Goal: Task Accomplishment & Management: Complete application form

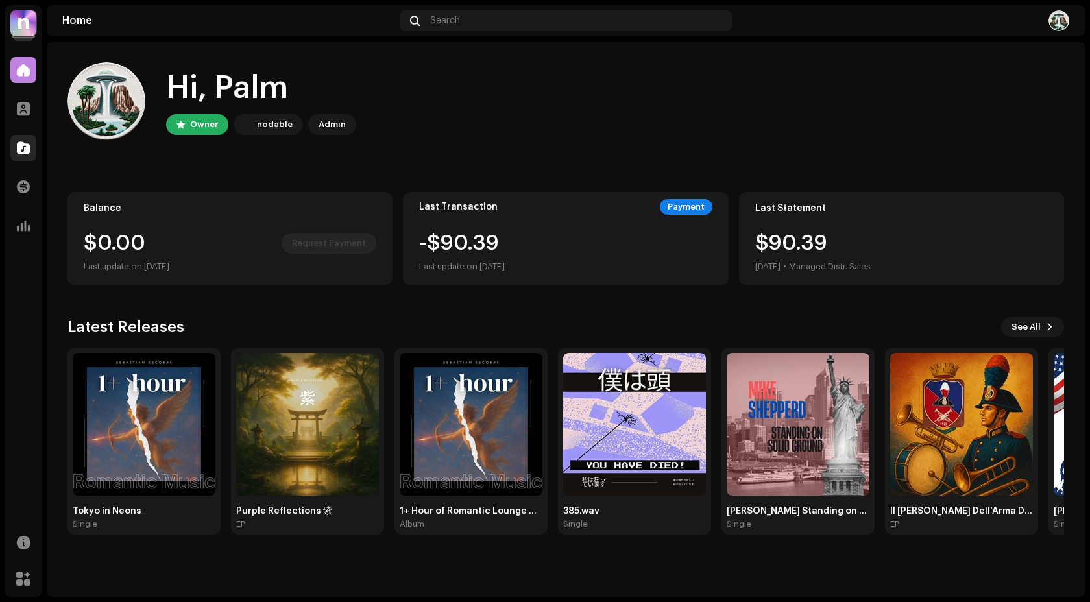
click at [26, 153] on span at bounding box center [23, 148] width 13 height 10
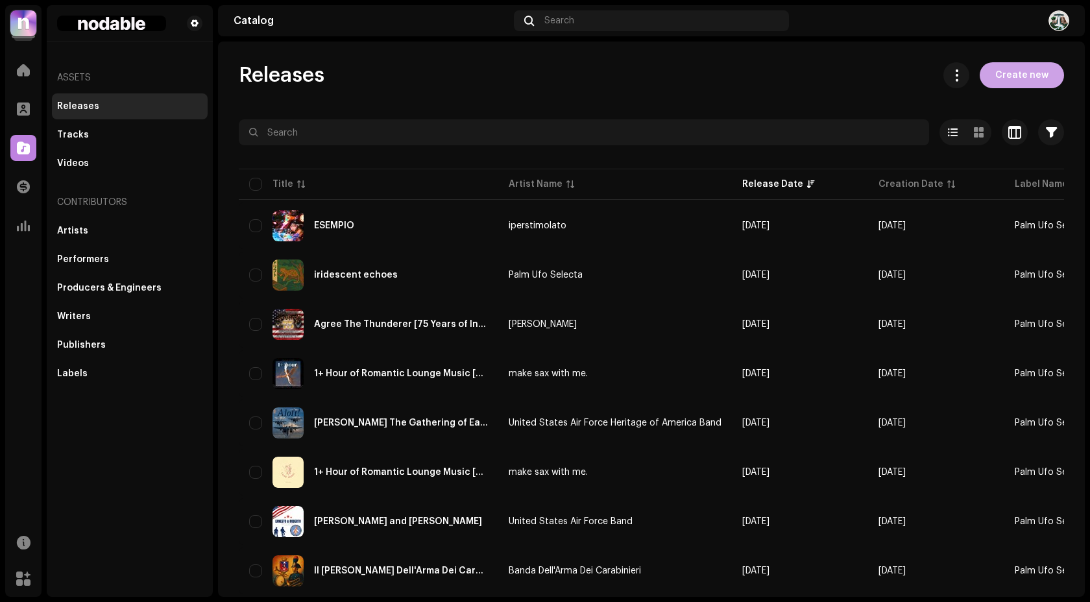
click at [1001, 81] on span "Create new" at bounding box center [1021, 75] width 53 height 26
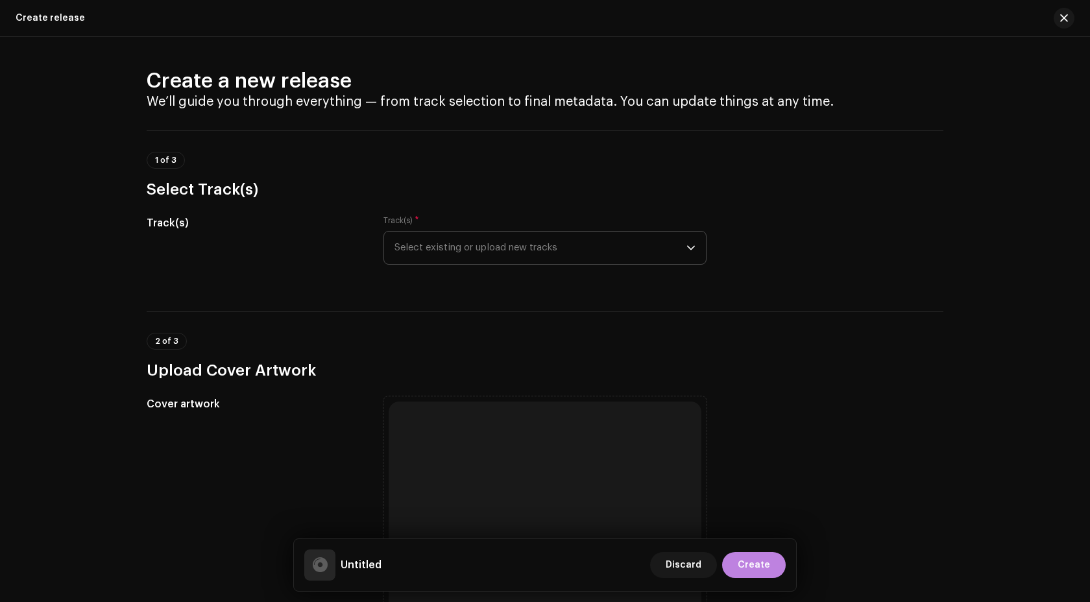
click at [486, 256] on span "Select existing or upload new tracks" at bounding box center [540, 248] width 292 height 32
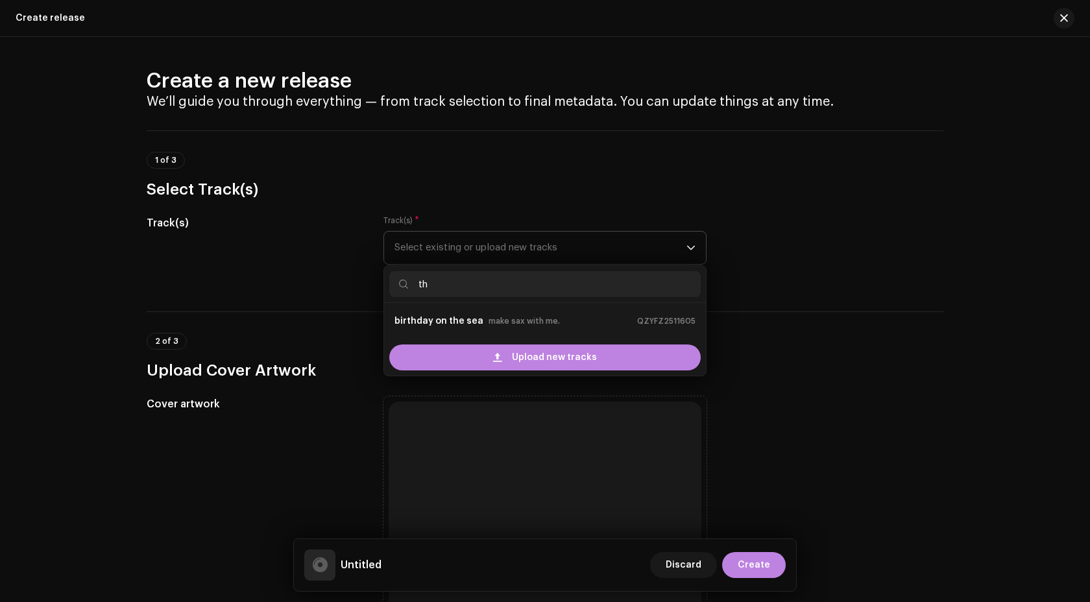
type input "t"
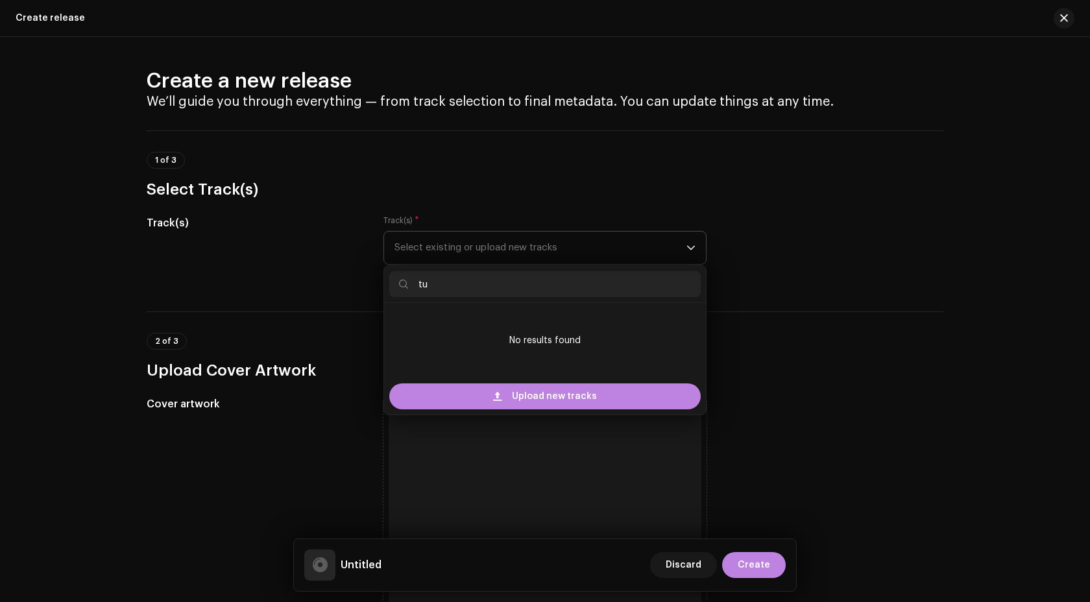
type input "t"
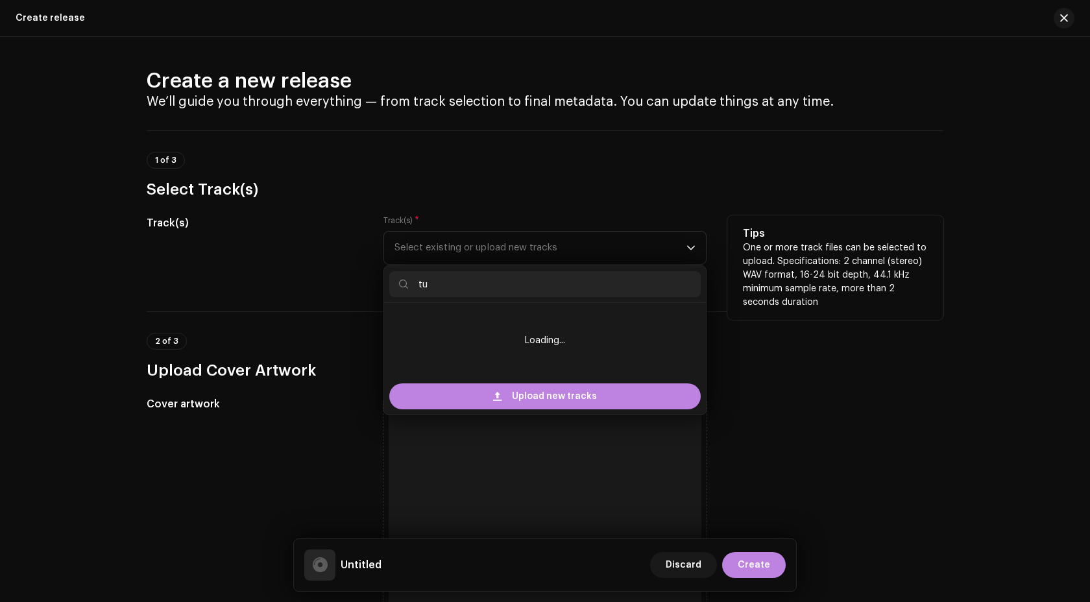
type input "t"
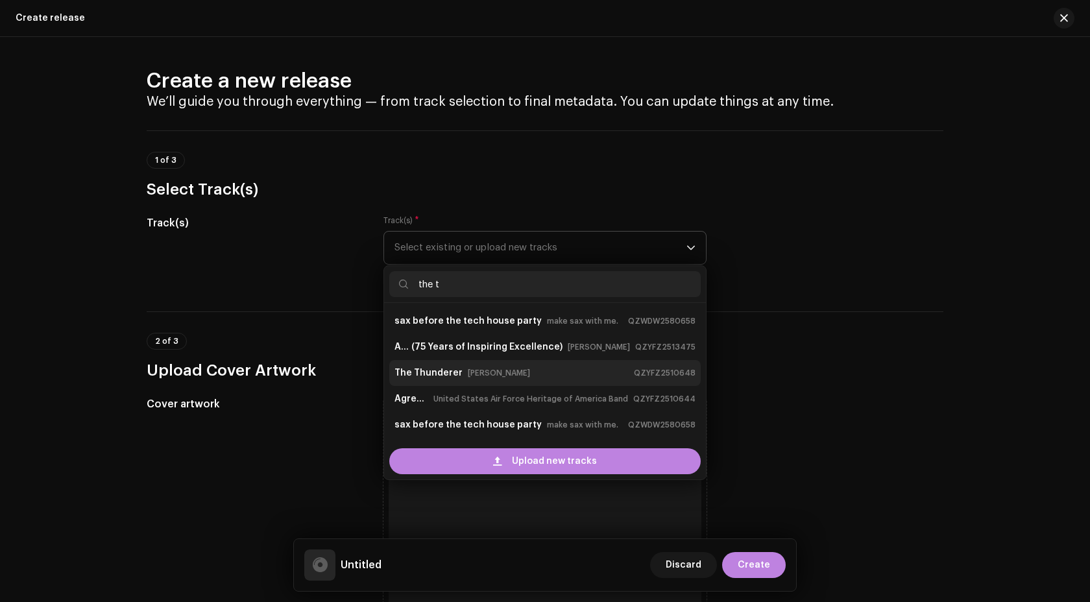
type input "the t"
click at [515, 372] on small "[PERSON_NAME]" at bounding box center [499, 372] width 62 height 13
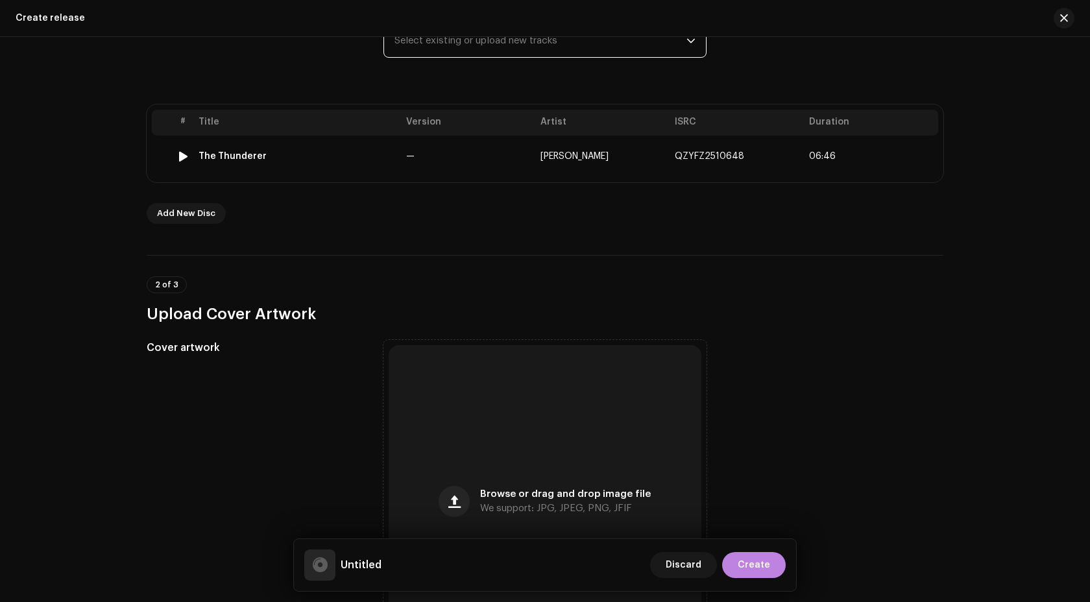
scroll to position [208, 0]
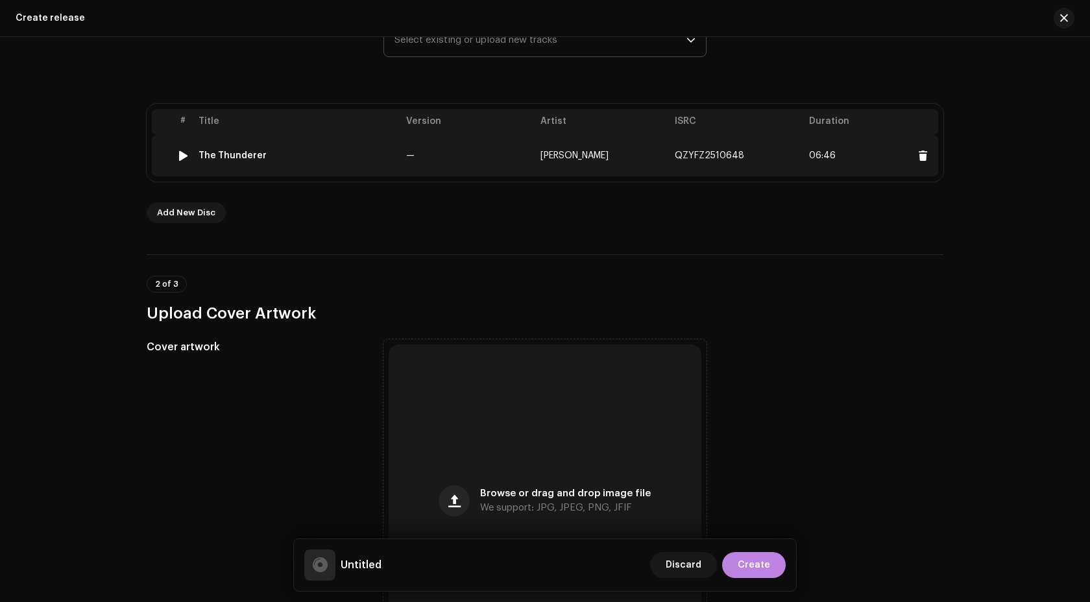
click at [353, 168] on td "The Thunderer" at bounding box center [297, 156] width 208 height 42
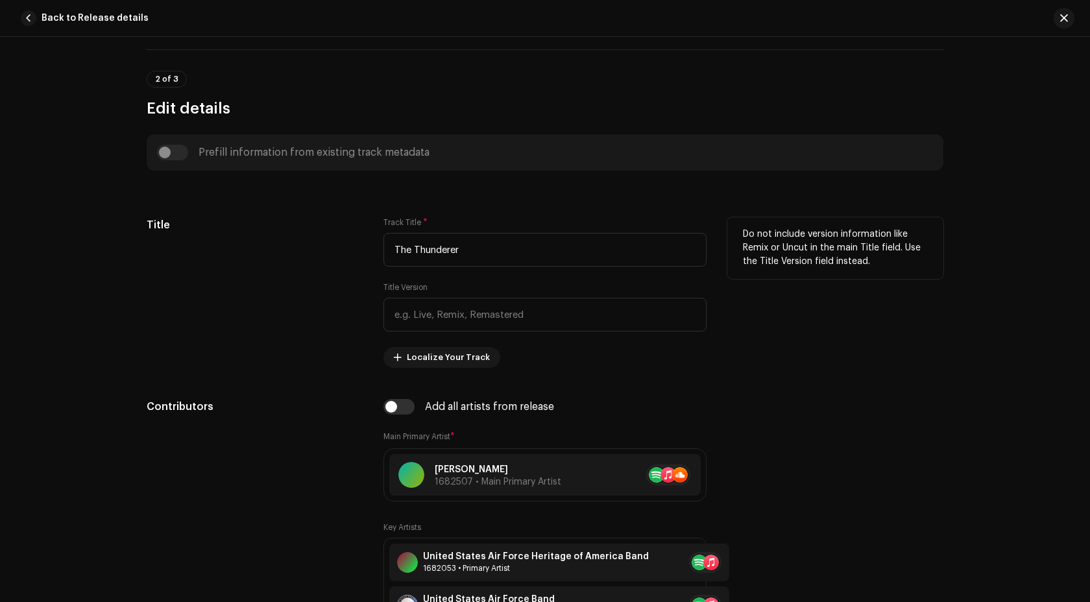
scroll to position [488, 0]
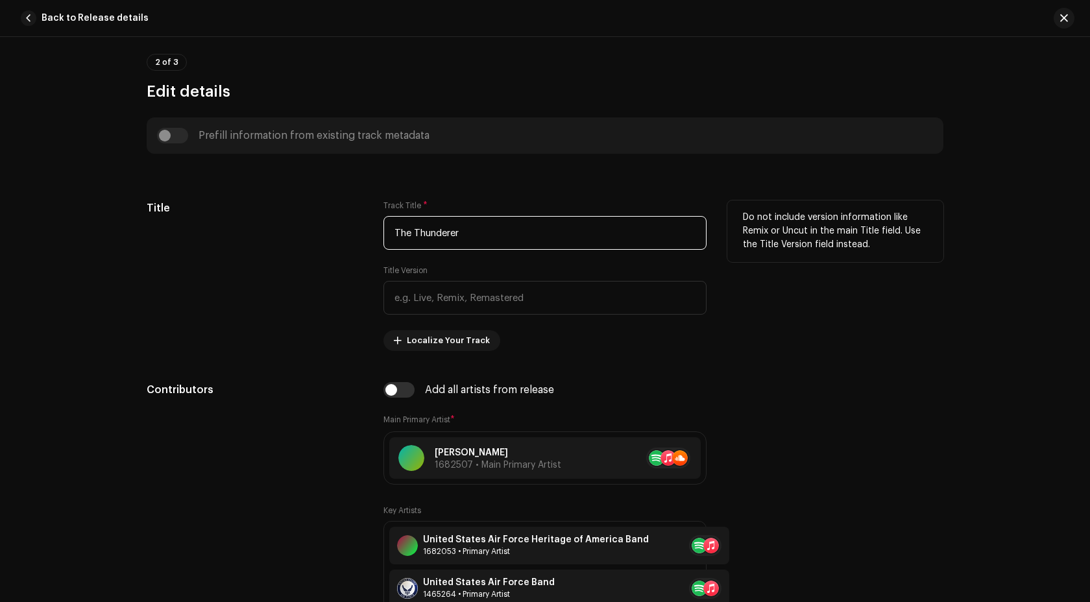
click at [418, 235] on input "The Thunderer" at bounding box center [544, 233] width 323 height 34
paste input "March"
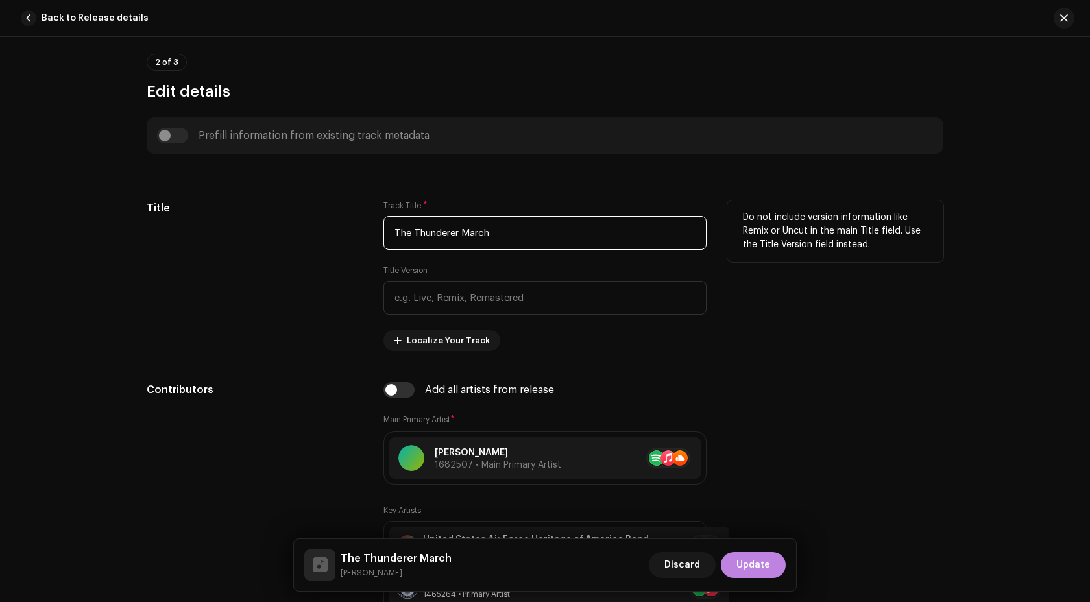
type input "The Thunderer March"
click at [362, 246] on div "Title Track Title * The Thunderer March Title Version Localize Your Track Do no…" at bounding box center [545, 275] width 796 height 150
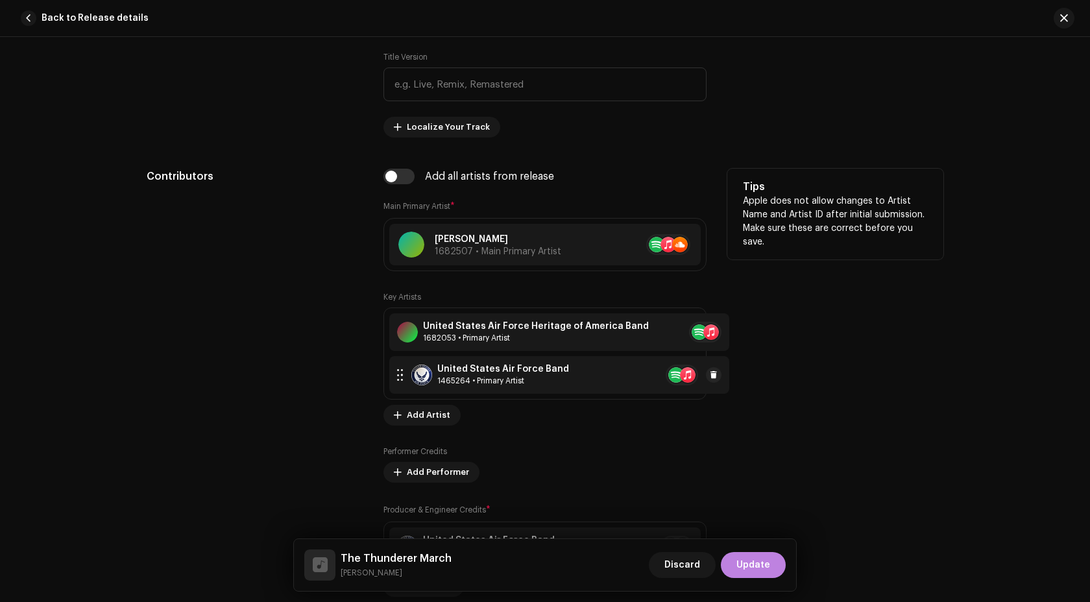
scroll to position [690, 0]
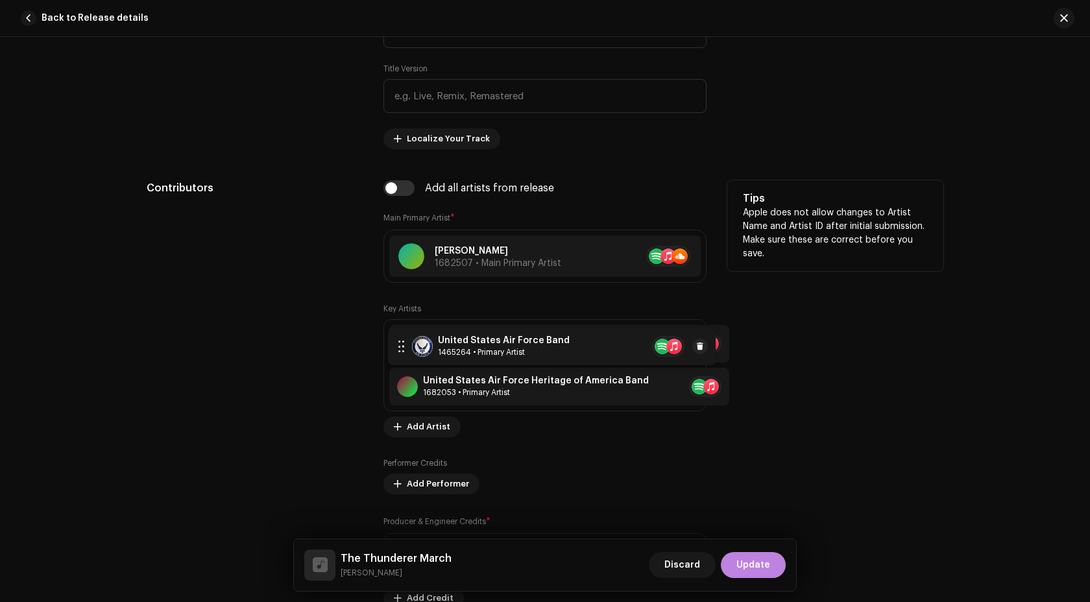
drag, startPoint x: 396, startPoint y: 388, endPoint x: 398, endPoint y: 344, distance: 44.8
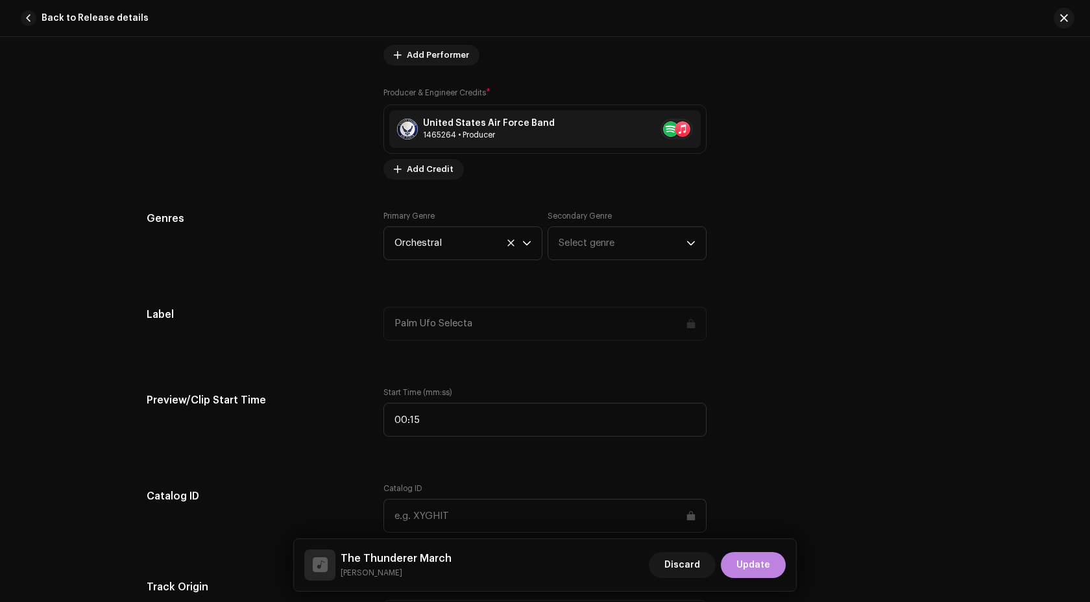
scroll to position [1120, 0]
click at [442, 222] on div "Primary Genre Orchestral" at bounding box center [462, 233] width 159 height 49
click at [435, 246] on span "Orchestral" at bounding box center [458, 242] width 128 height 32
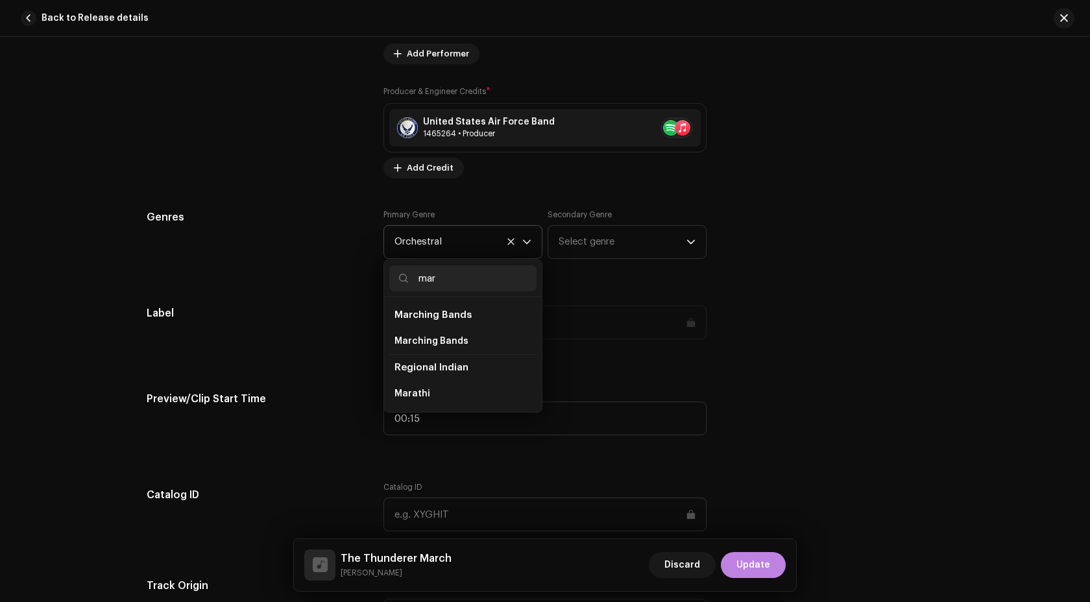
scroll to position [0, 0]
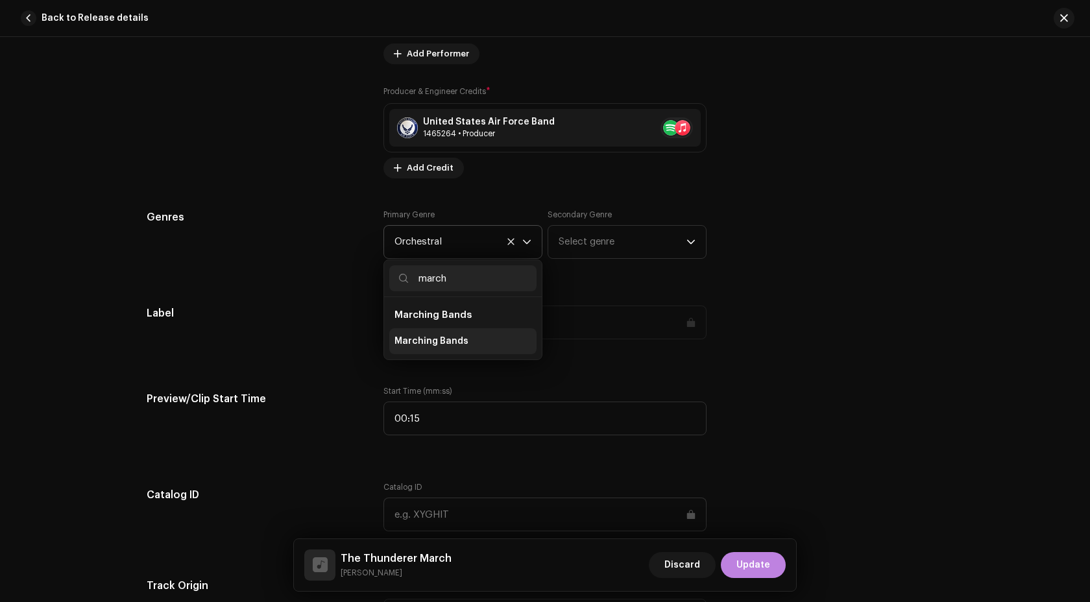
type input "march"
click at [434, 341] on span "Marching Bands" at bounding box center [431, 341] width 74 height 13
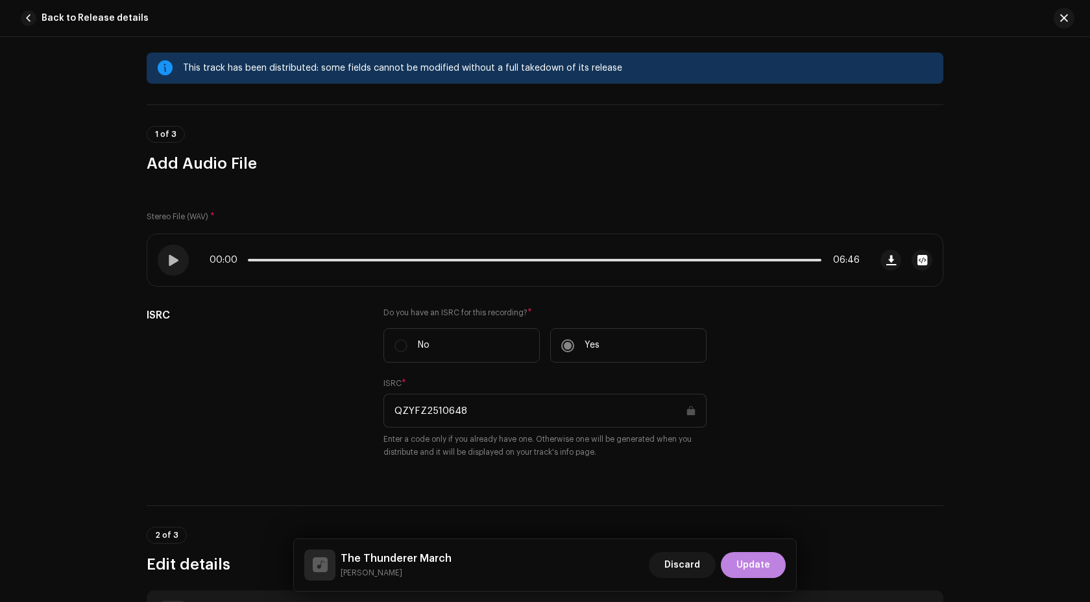
scroll to position [26, 0]
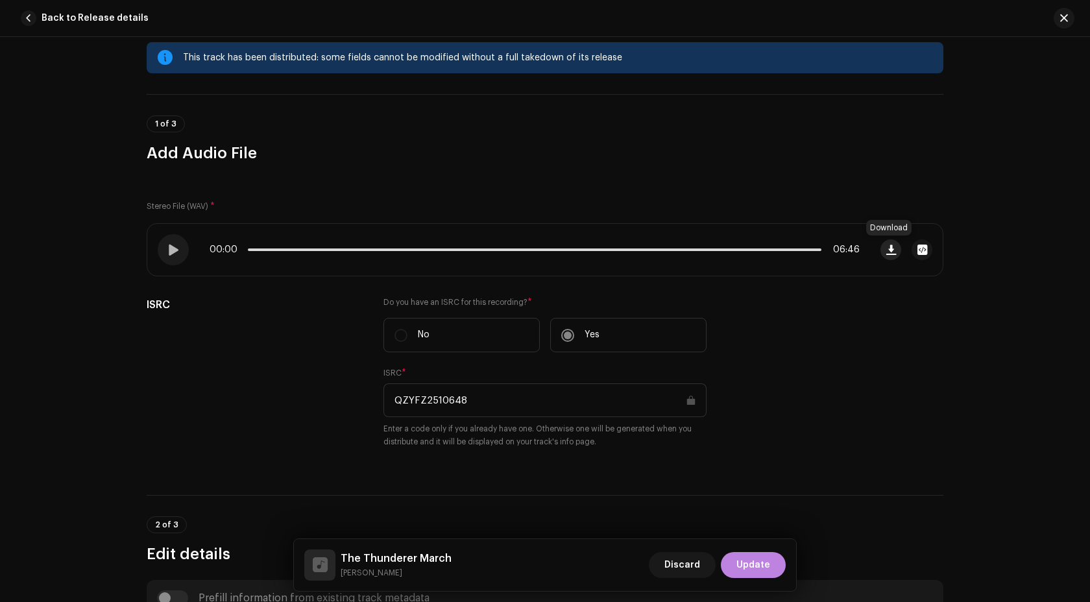
click at [886, 254] on span "button" at bounding box center [891, 249] width 10 height 10
click at [1062, 22] on span "button" at bounding box center [1064, 18] width 8 height 10
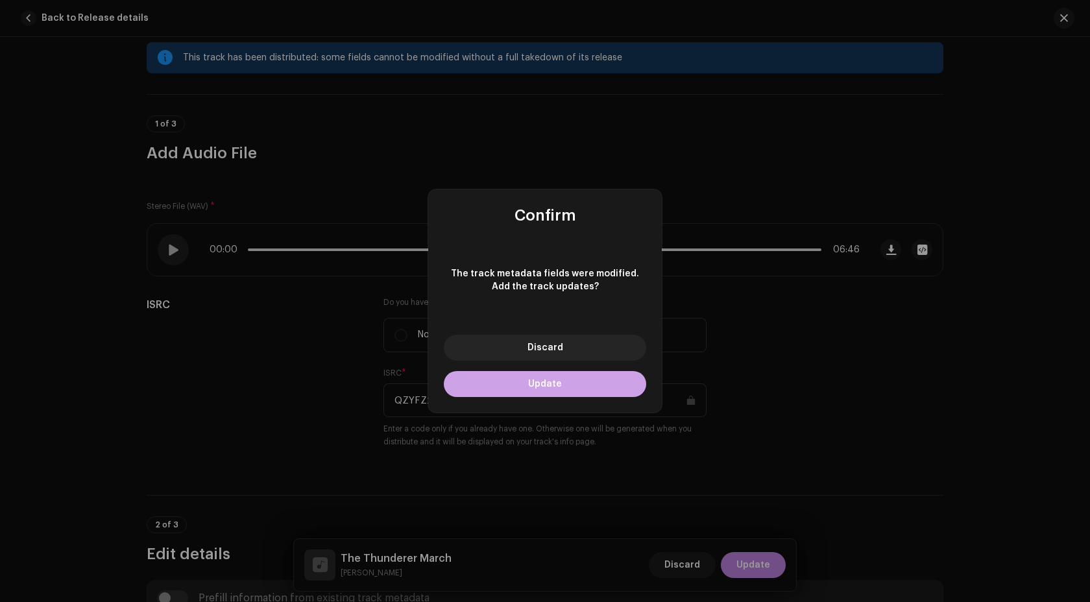
click at [558, 374] on button "Update" at bounding box center [545, 384] width 202 height 26
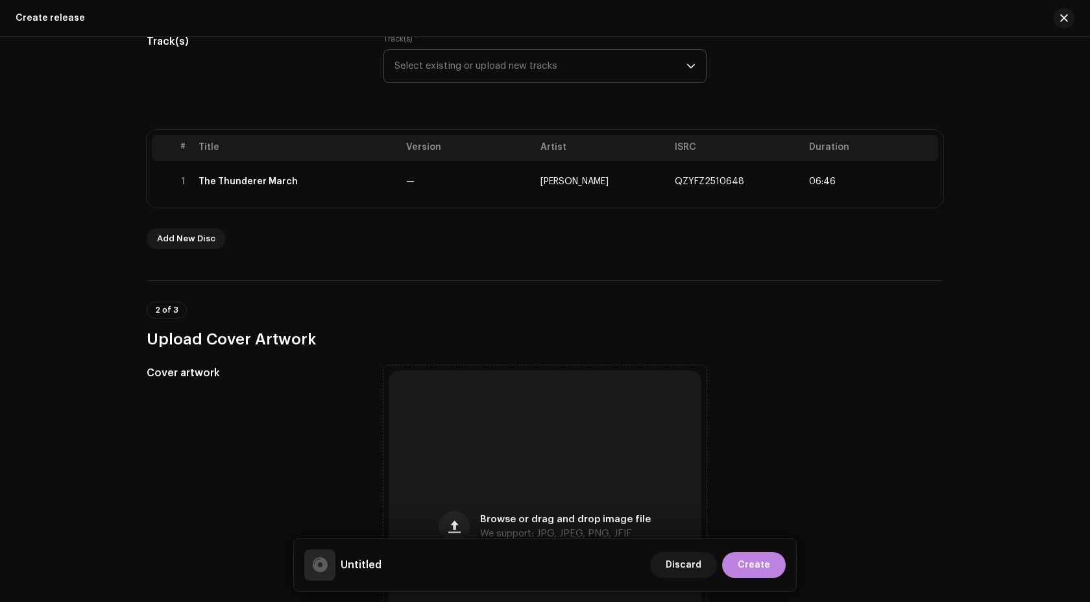
scroll to position [174, 0]
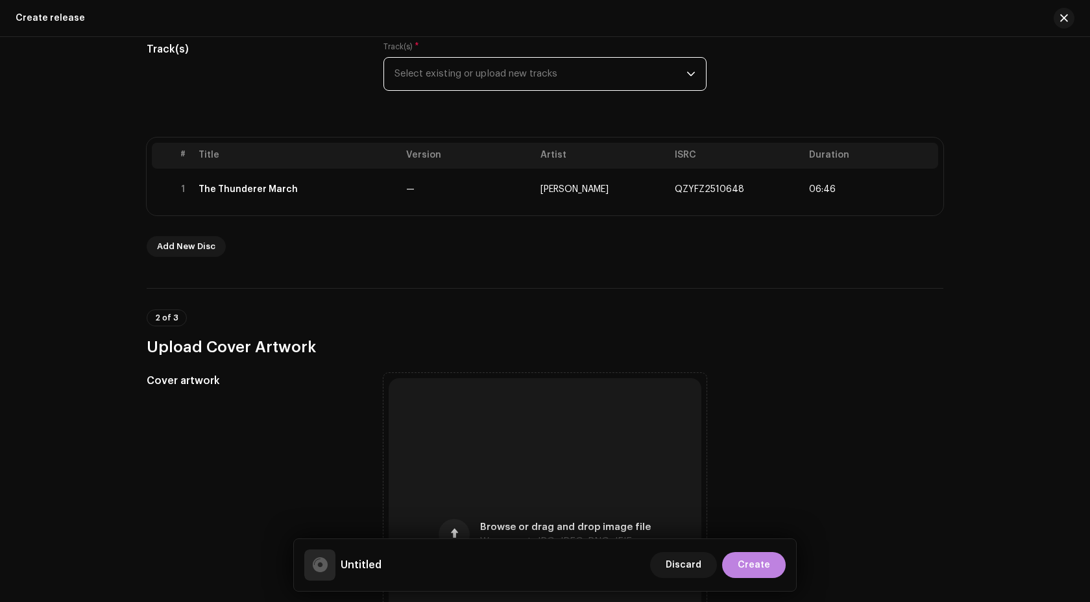
click at [562, 88] on span "Select existing or upload new tracks" at bounding box center [540, 74] width 292 height 32
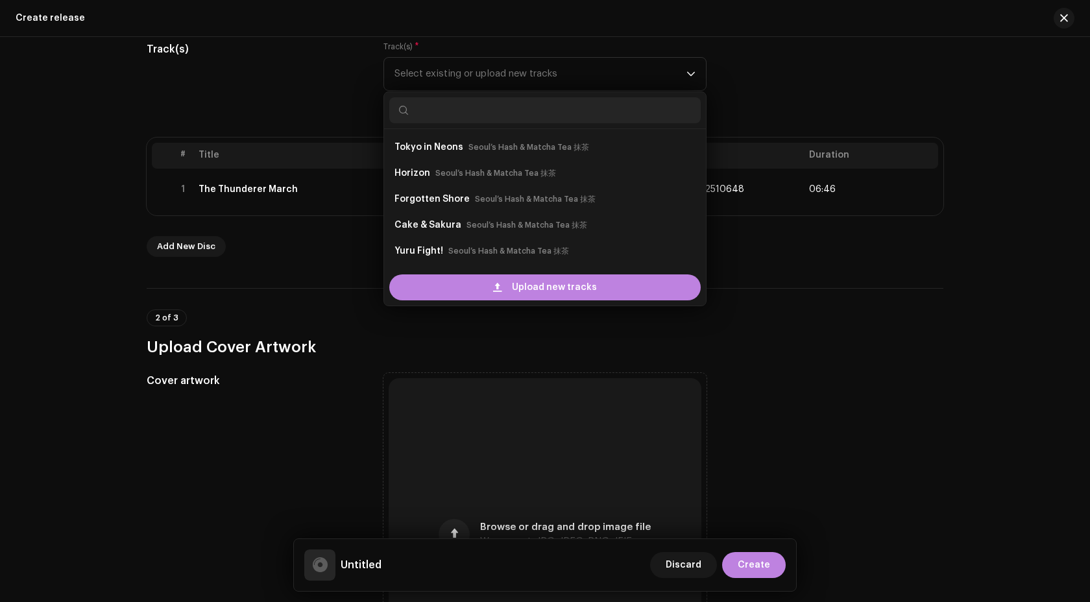
scroll to position [21, 0]
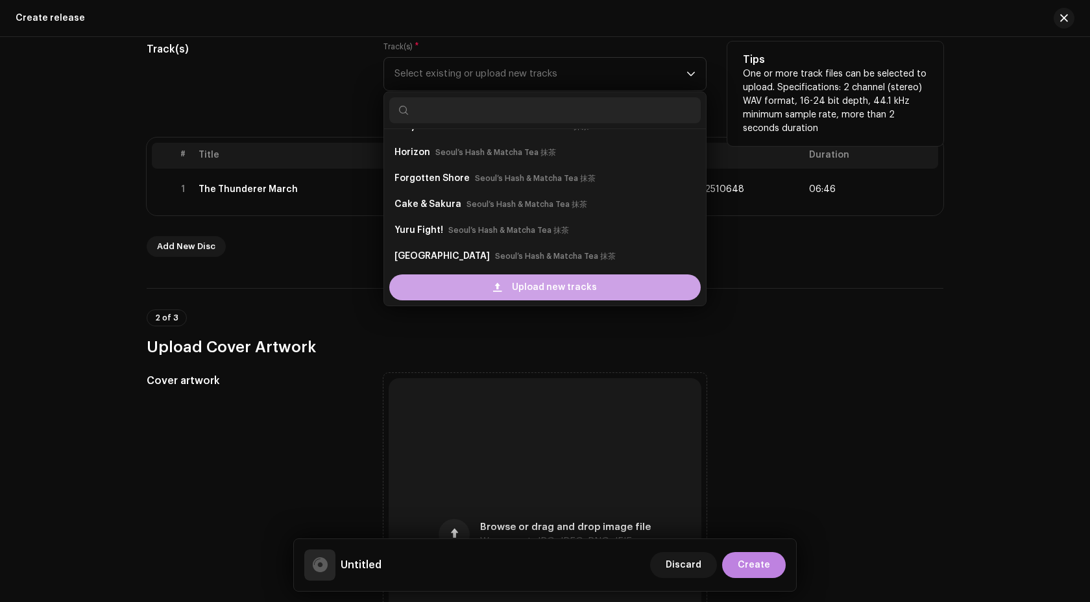
click at [553, 291] on span "Upload new tracks" at bounding box center [554, 287] width 85 height 26
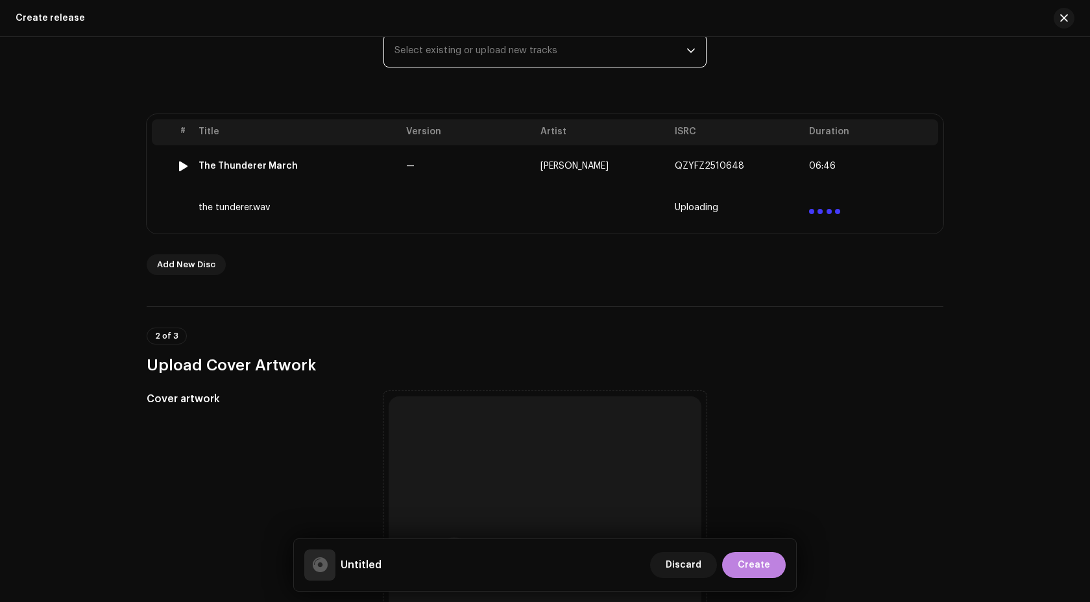
scroll to position [78, 0]
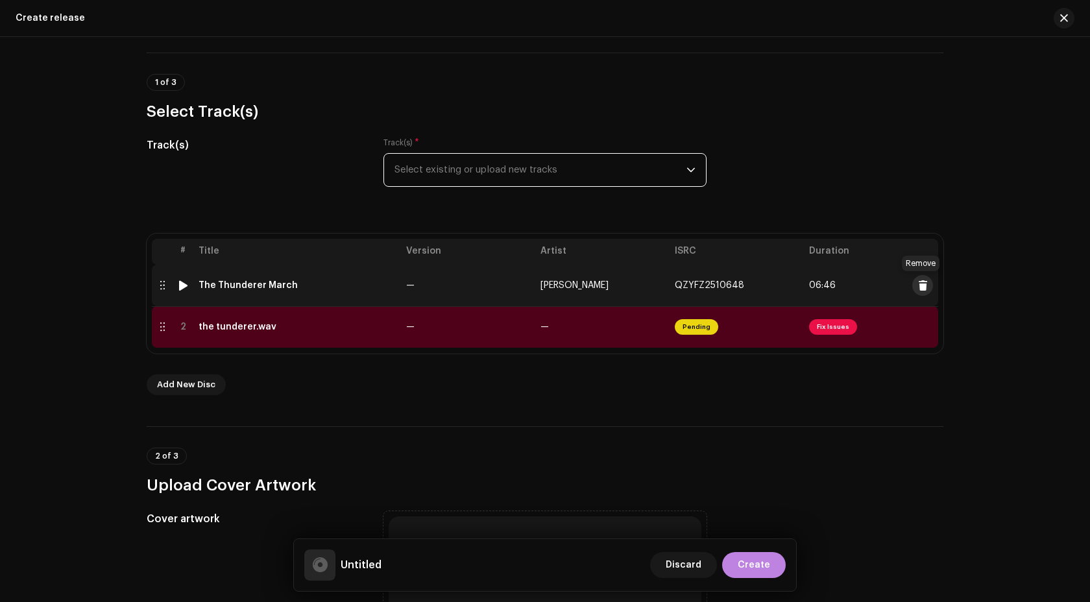
click at [923, 281] on span at bounding box center [923, 285] width 10 height 10
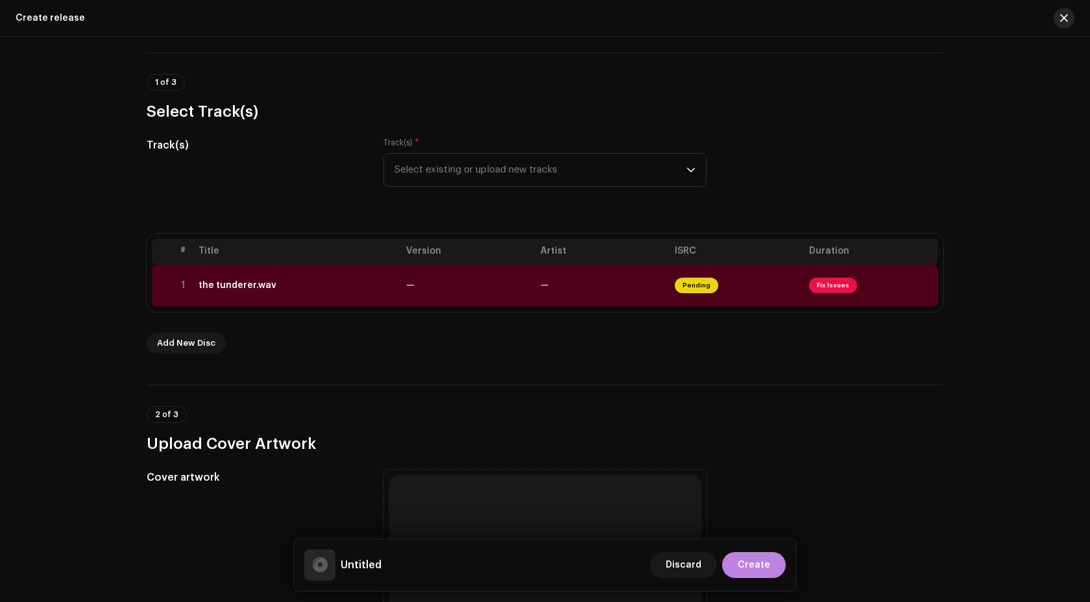
click at [1070, 19] on button "button" at bounding box center [1063, 18] width 21 height 21
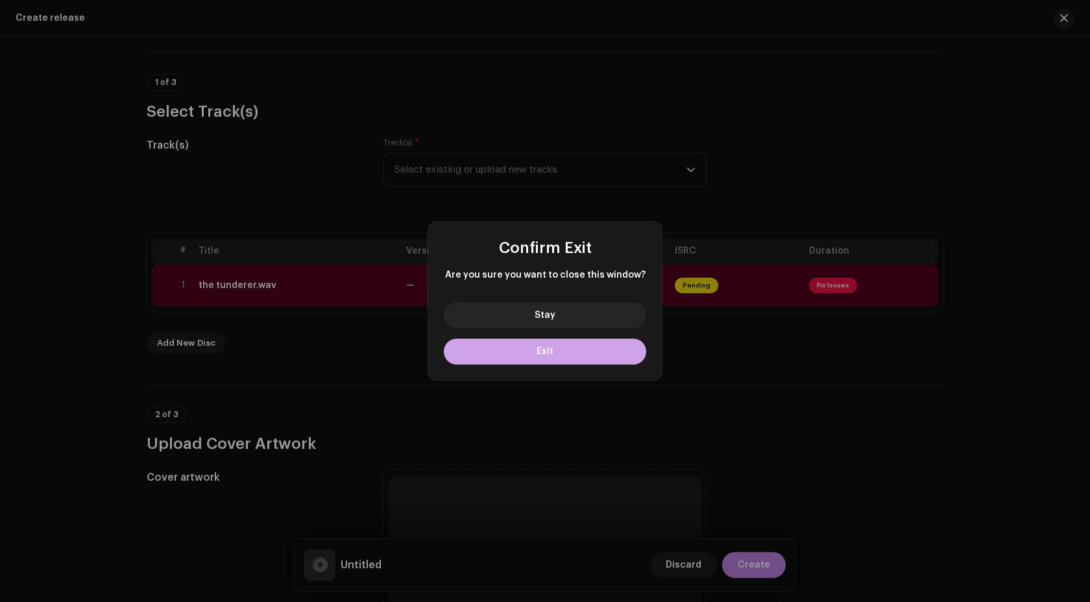
click at [577, 353] on button "Exit" at bounding box center [545, 352] width 202 height 26
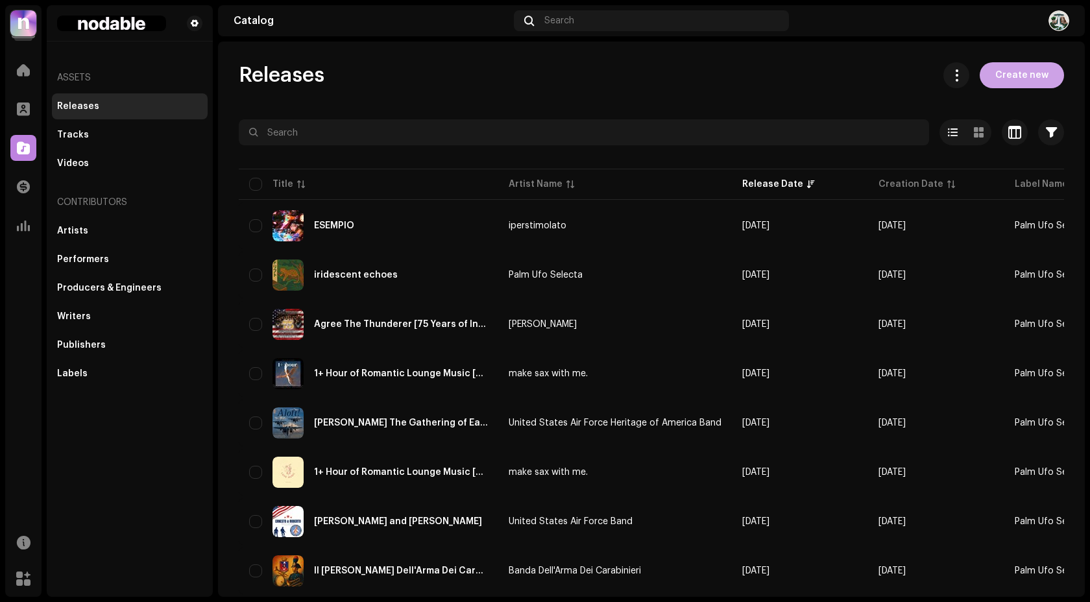
click at [1012, 80] on span "Create new" at bounding box center [1021, 75] width 53 height 26
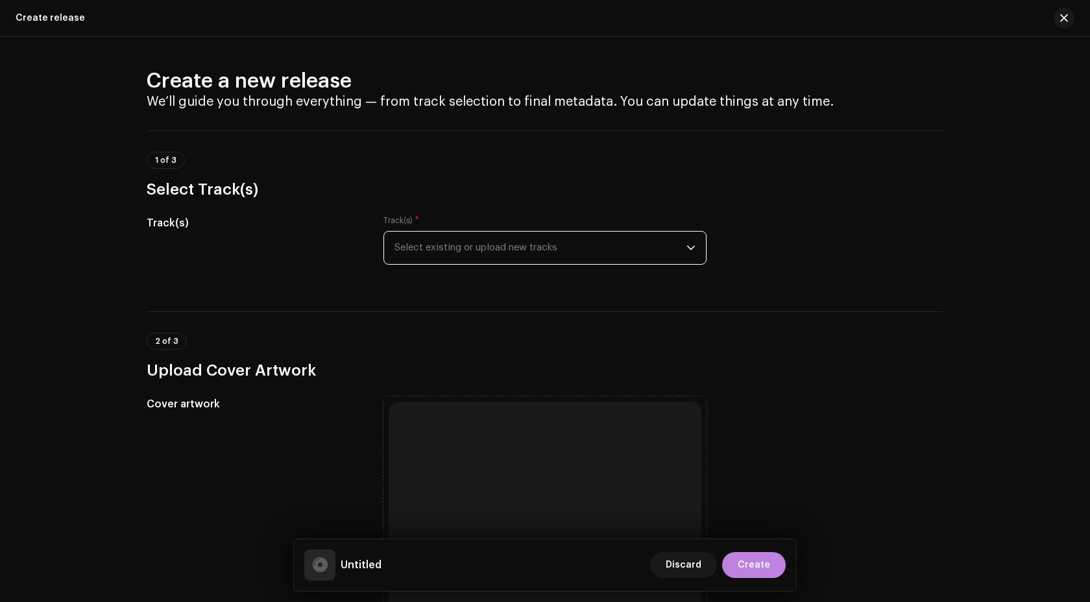
click at [448, 257] on span "Select existing or upload new tracks" at bounding box center [540, 248] width 292 height 32
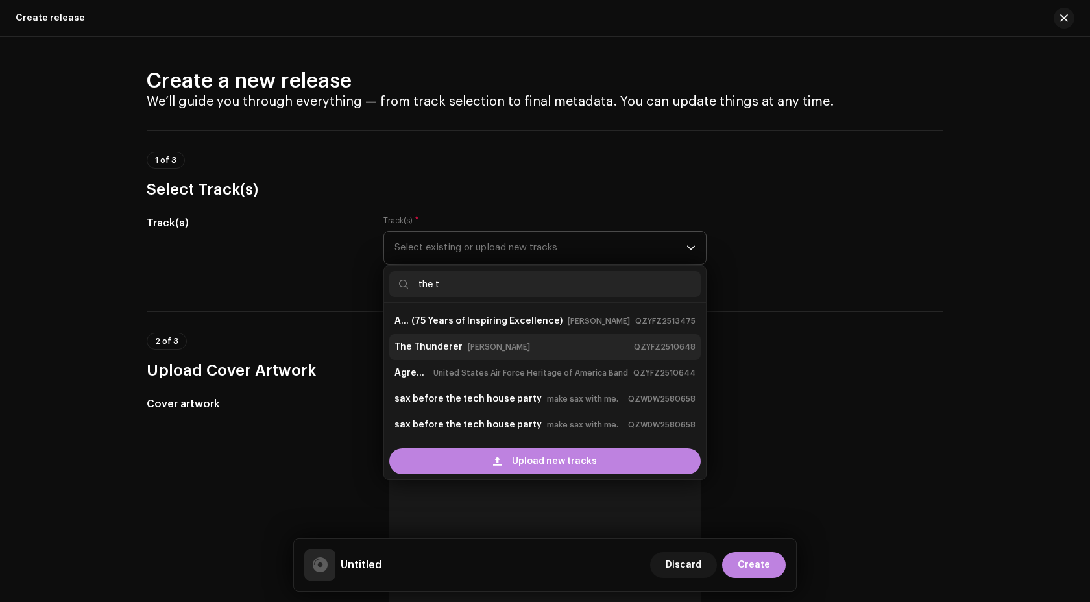
type input "the t"
click at [437, 342] on strong "The Thunderer" at bounding box center [428, 347] width 68 height 21
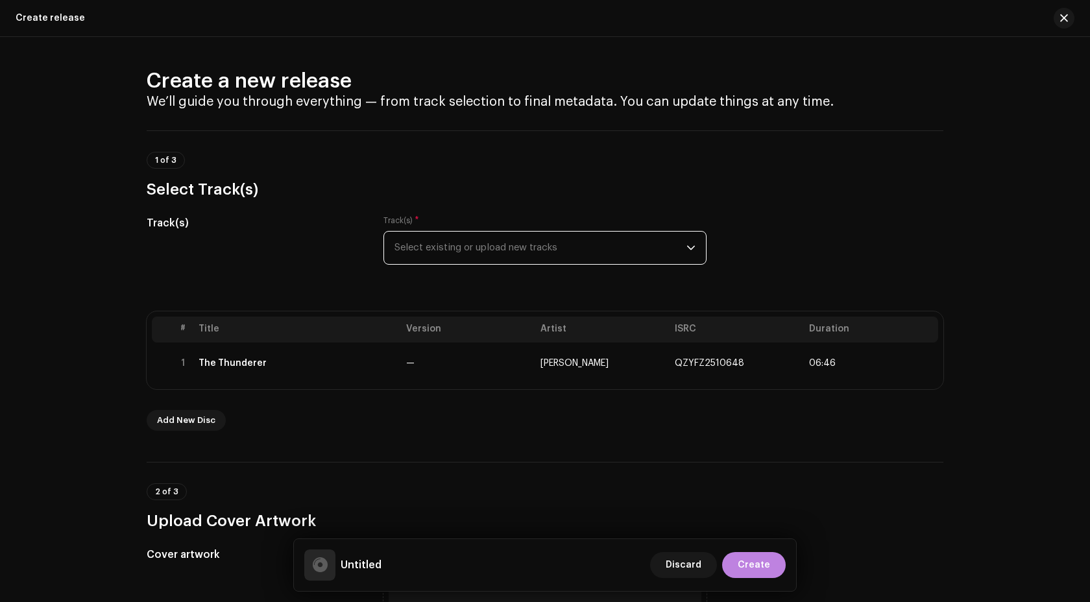
click at [533, 259] on span "Select existing or upload new tracks" at bounding box center [540, 248] width 292 height 32
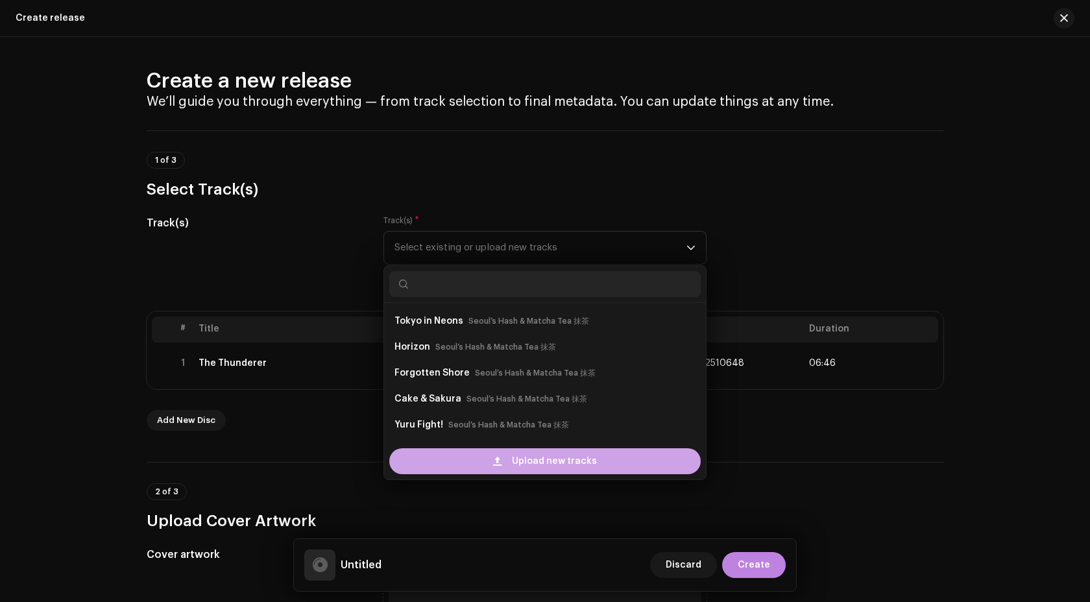
scroll to position [21, 0]
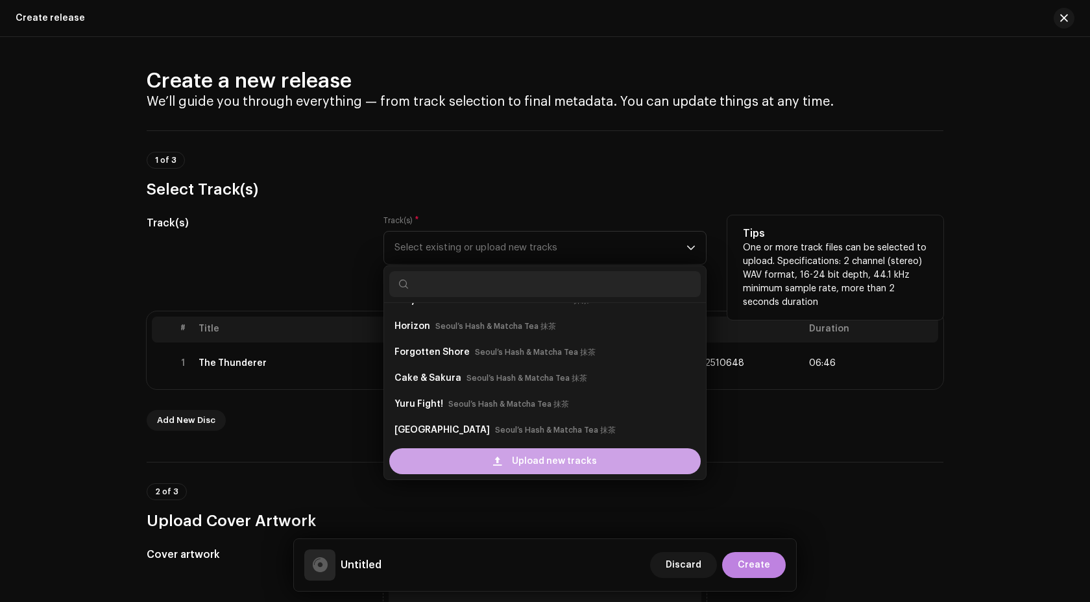
click at [501, 455] on div "Upload new tracks" at bounding box center [544, 461] width 311 height 26
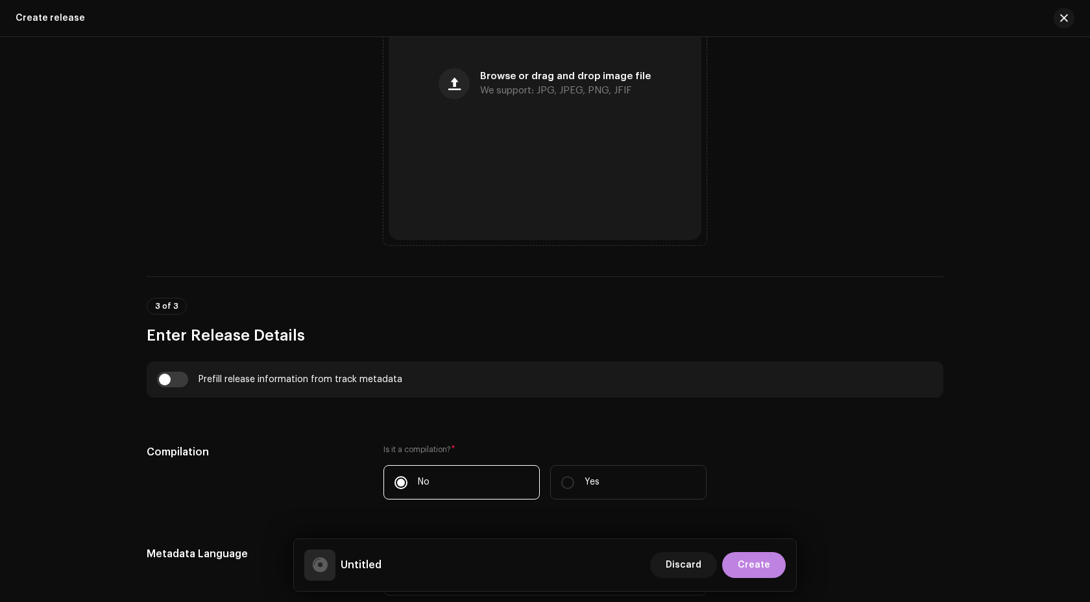
scroll to position [908, 0]
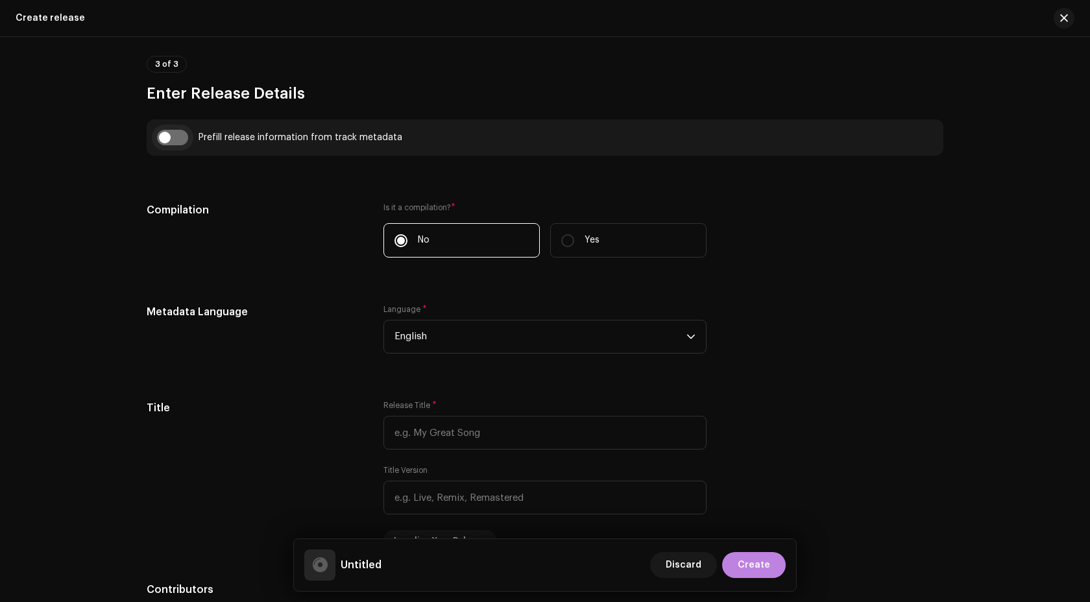
click at [164, 139] on input "checkbox" at bounding box center [172, 138] width 31 height 16
checkbox input "true"
type input "The Thunderer"
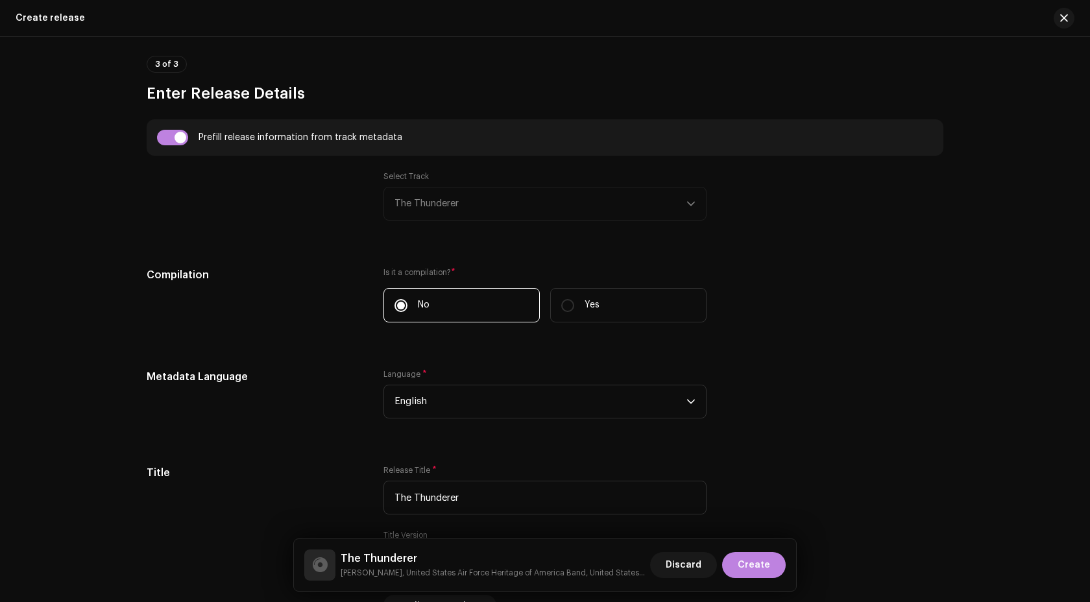
click at [421, 191] on div "Select Track The Thunderer" at bounding box center [544, 195] width 323 height 49
click at [447, 208] on div "Select Track The Thunderer" at bounding box center [544, 195] width 323 height 49
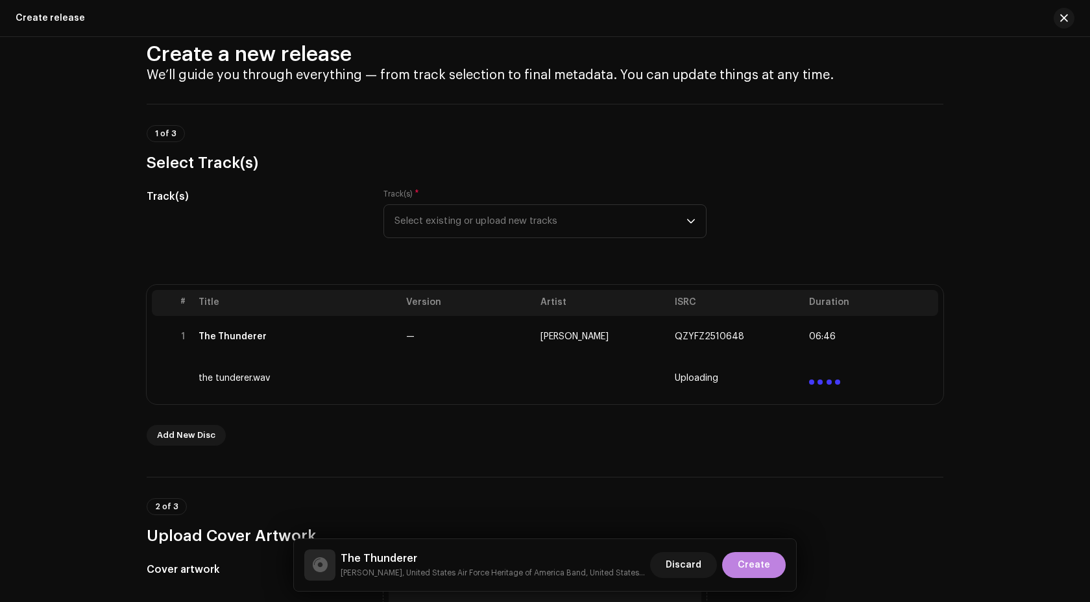
scroll to position [28, 0]
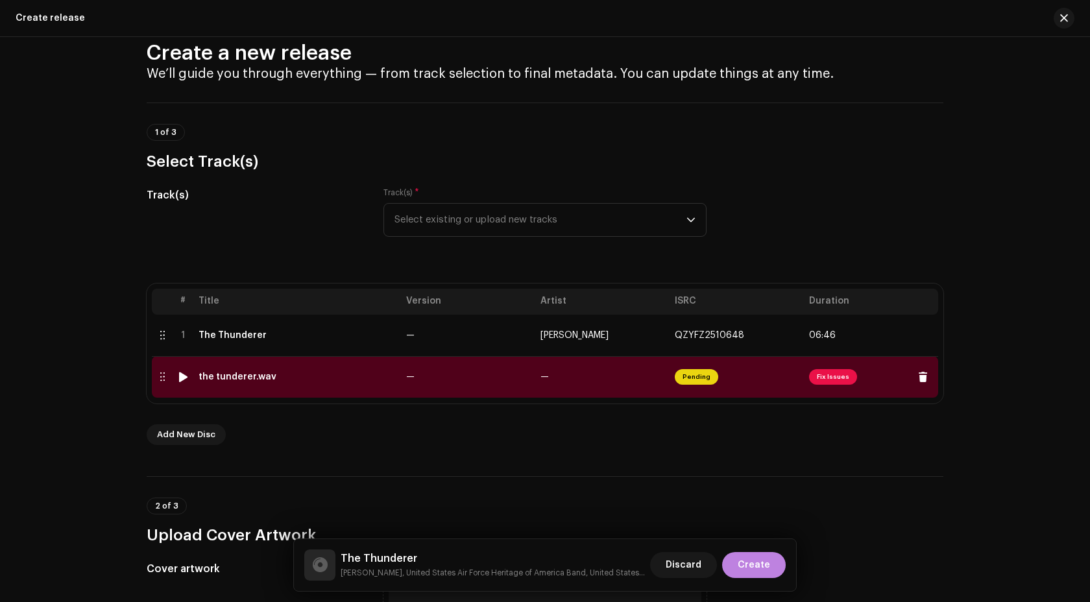
click at [355, 395] on td "the tunderer.wav" at bounding box center [297, 377] width 208 height 42
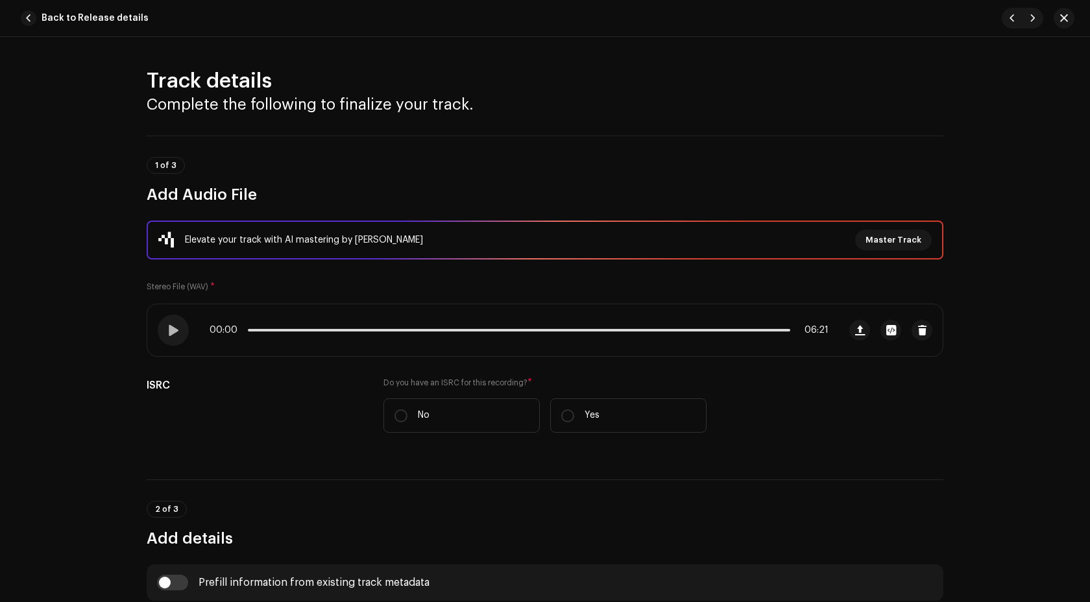
scroll to position [211, 0]
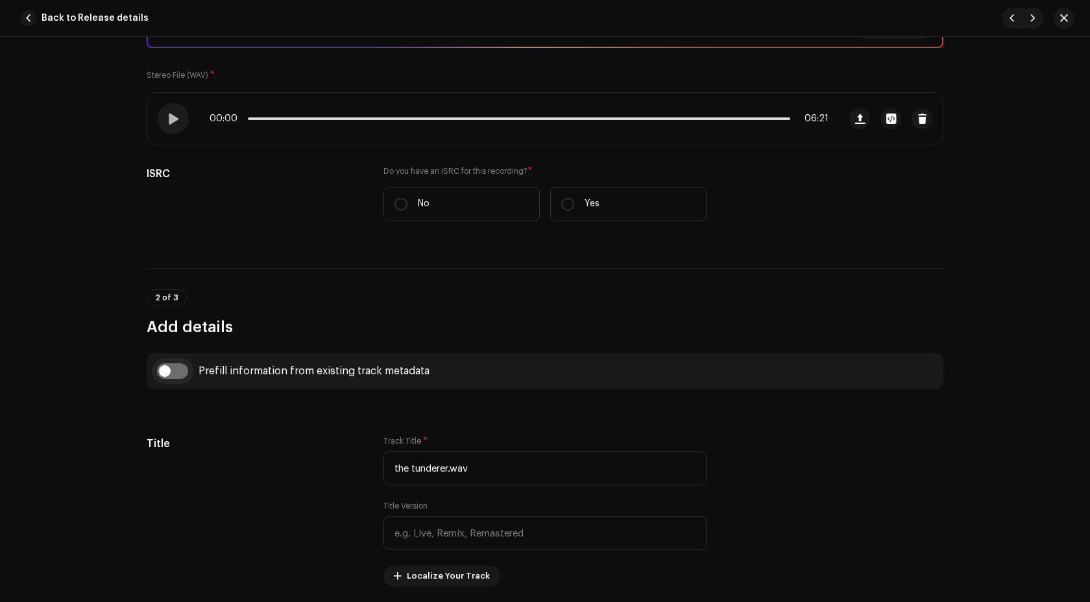
click at [171, 378] on input "checkbox" at bounding box center [172, 371] width 31 height 16
checkbox input "true"
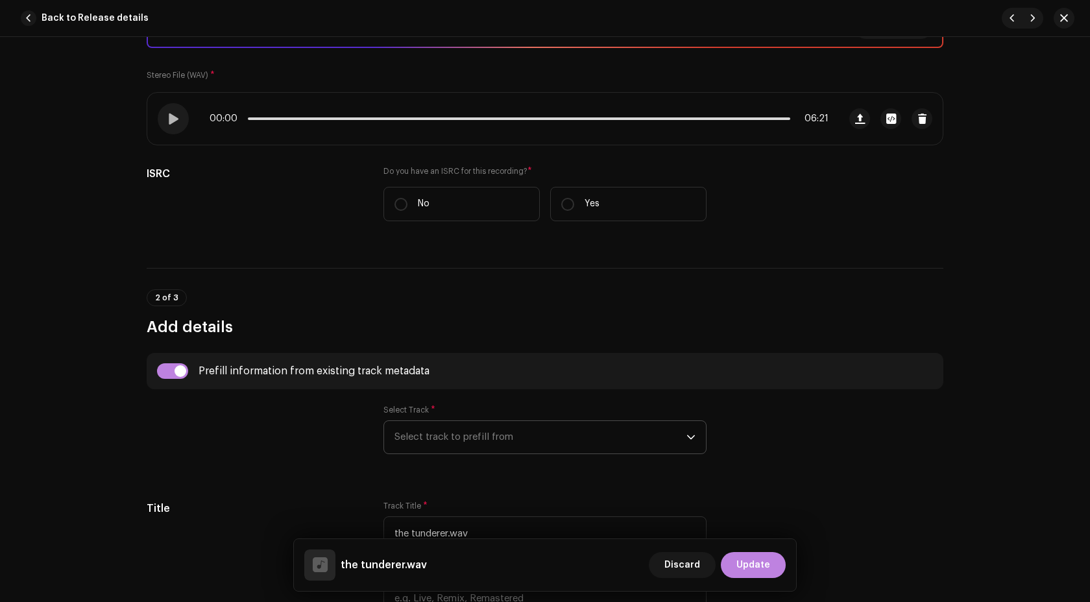
click at [485, 438] on span "Select track to prefill from" at bounding box center [540, 437] width 292 height 32
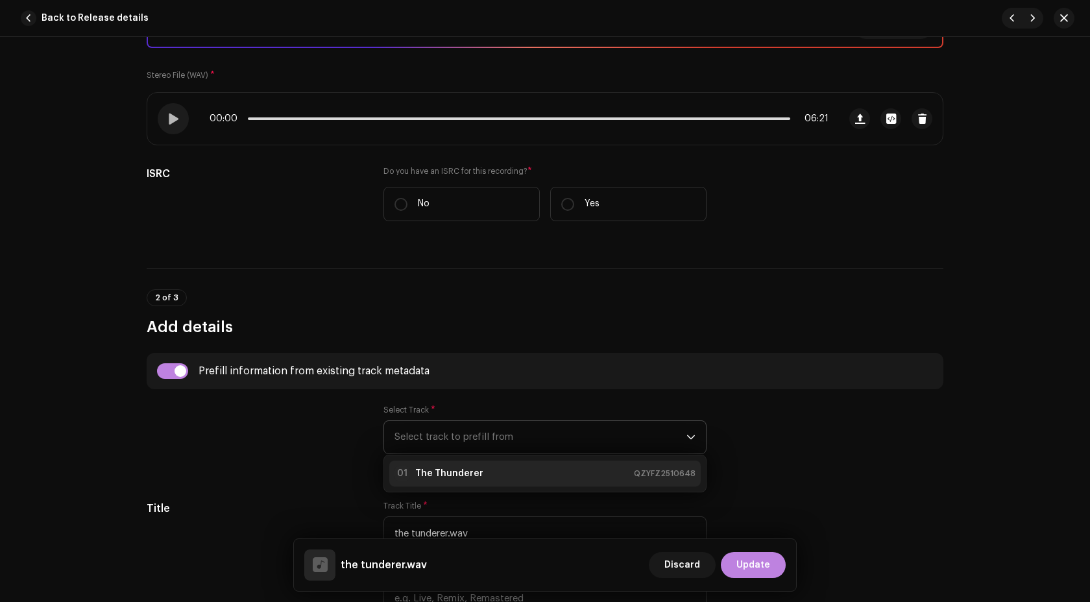
click at [478, 463] on li "01 The Thunderer QZYFZ2510648" at bounding box center [544, 473] width 311 height 26
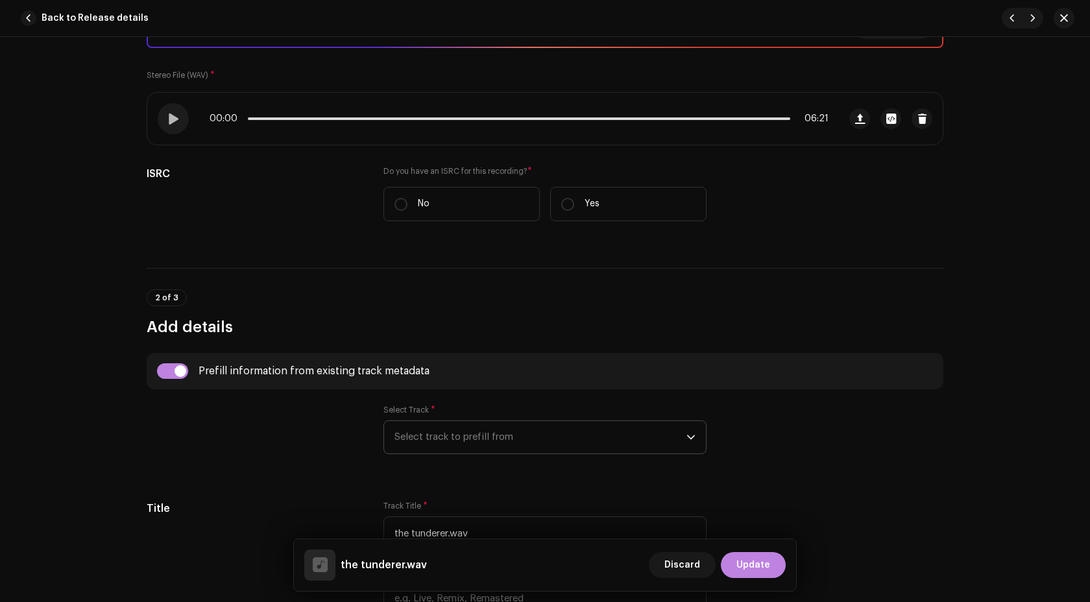
type input "The Thunderer"
type input "00:15"
radio input "true"
type input "Palm Ufo Selecta"
checkbox input "true"
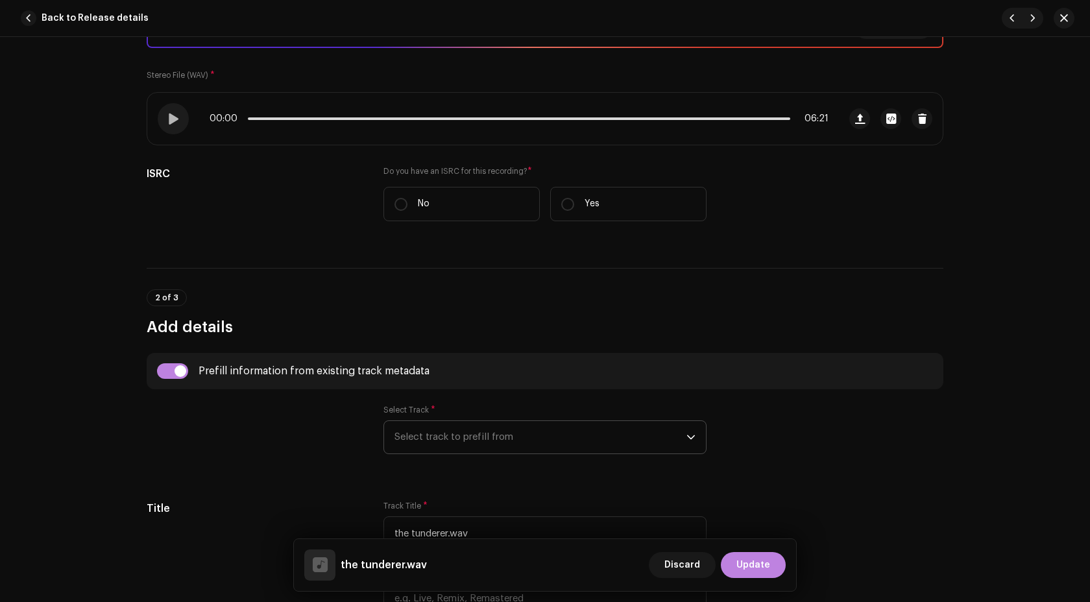
radio input "false"
radio input "true"
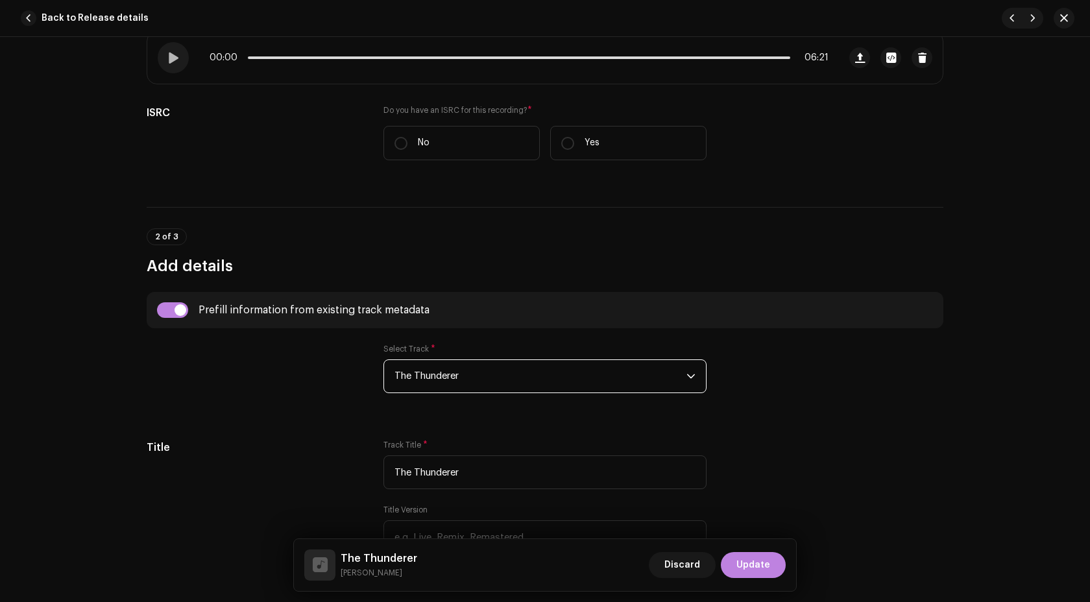
scroll to position [348, 0]
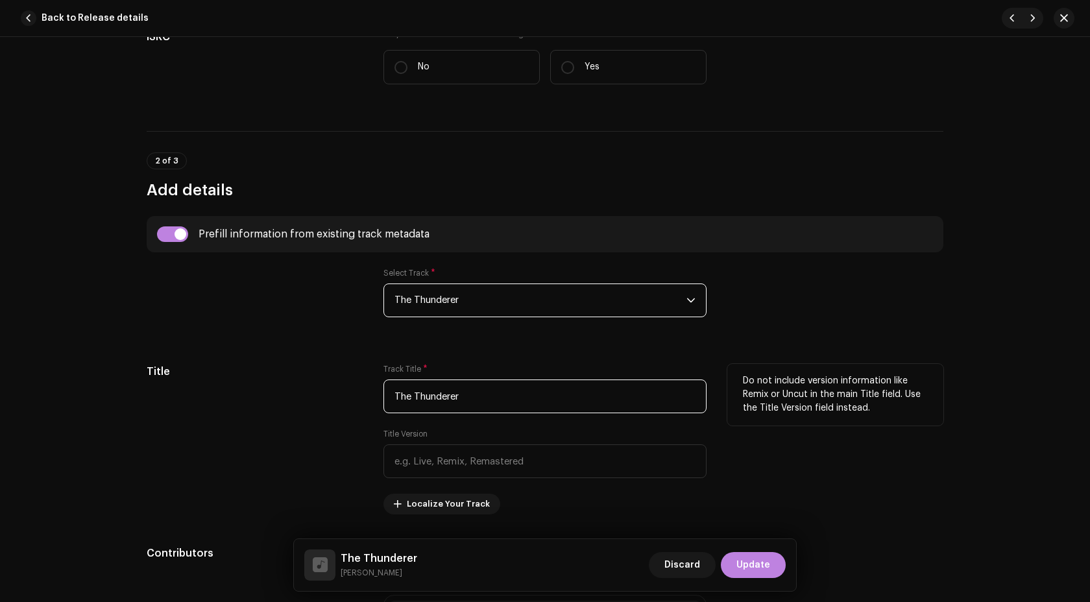
click at [513, 406] on input "The Thunderer" at bounding box center [544, 396] width 323 height 34
paste input "March"
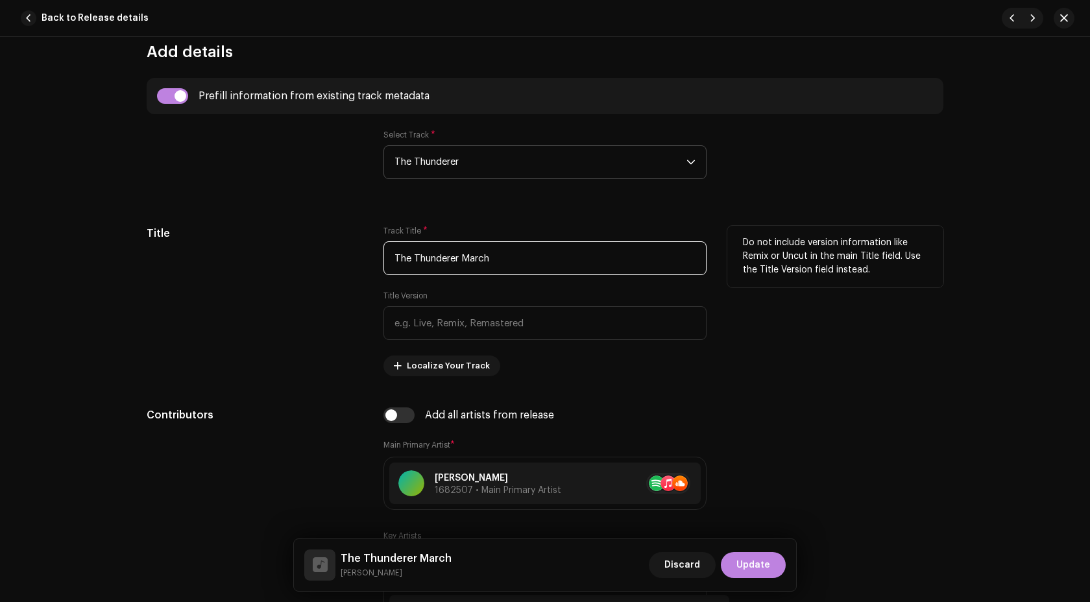
scroll to position [432, 0]
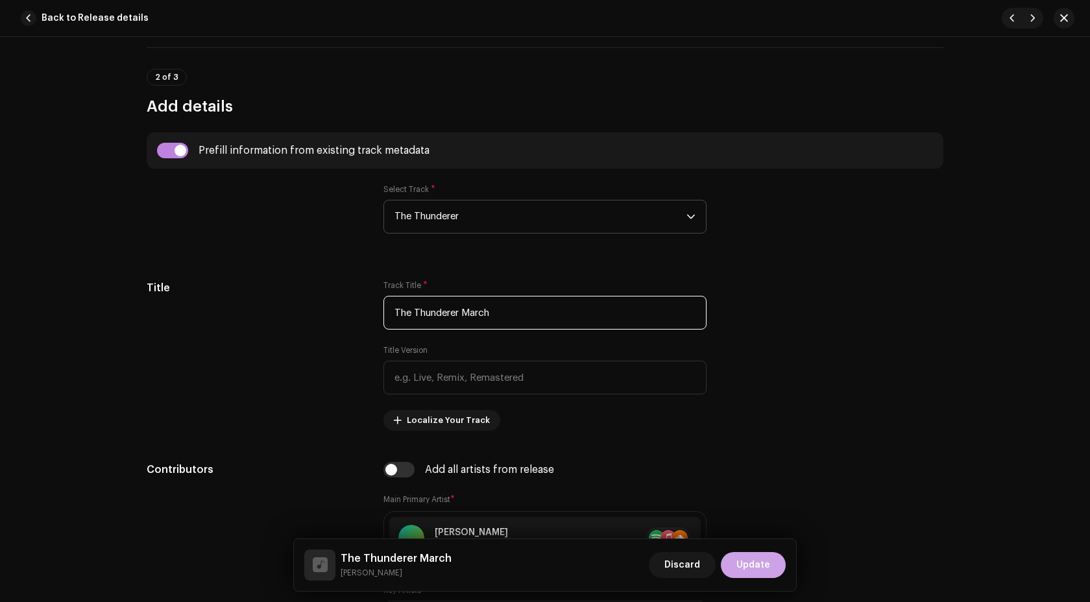
type input "The Thunderer March"
click at [749, 562] on span "Update" at bounding box center [753, 565] width 34 height 26
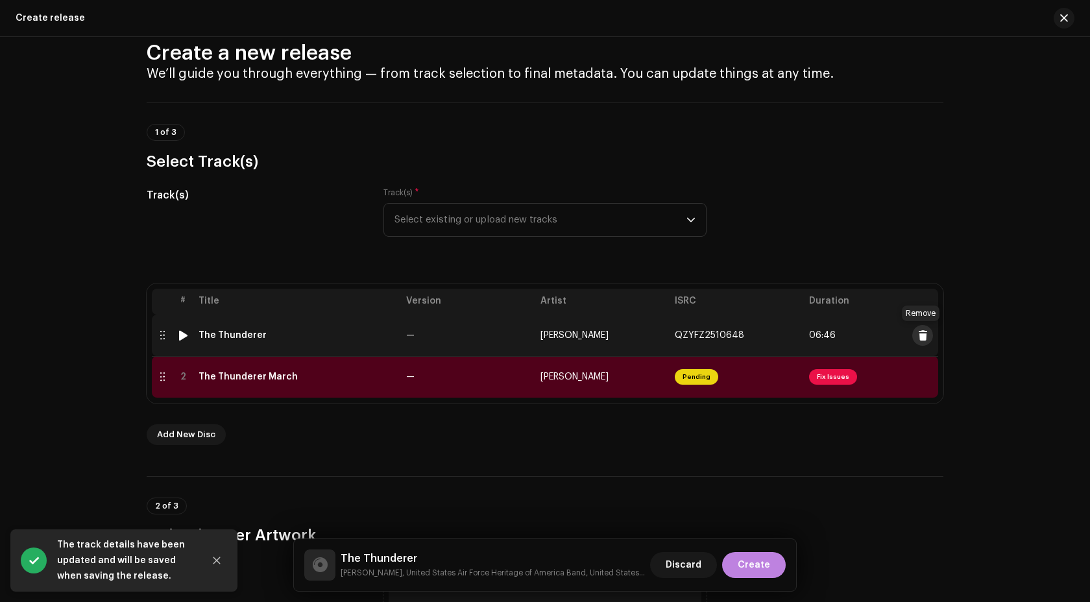
click at [922, 336] on span at bounding box center [923, 335] width 10 height 10
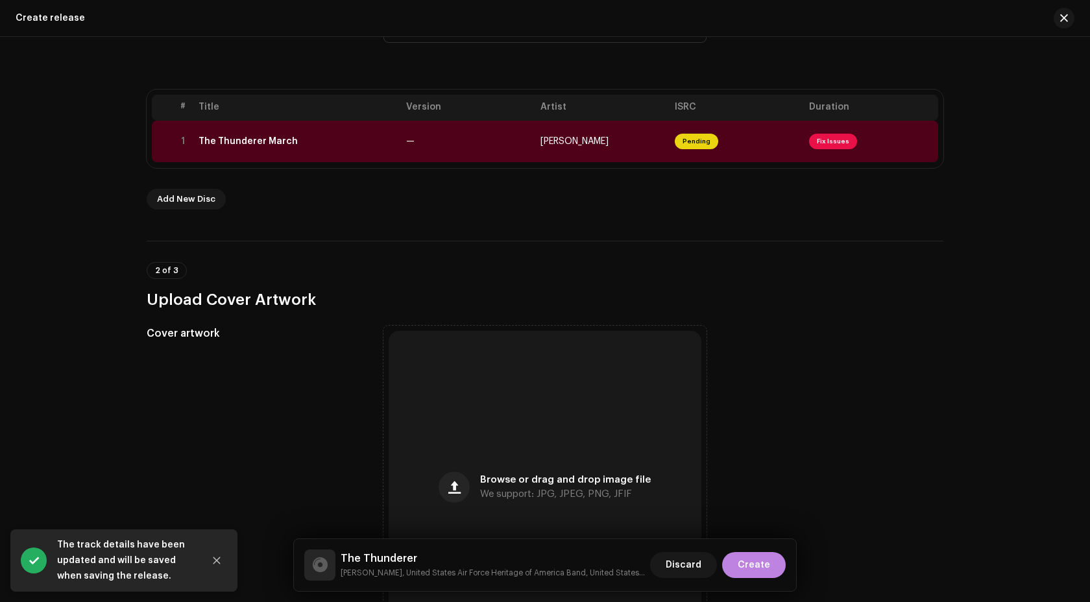
scroll to position [171, 0]
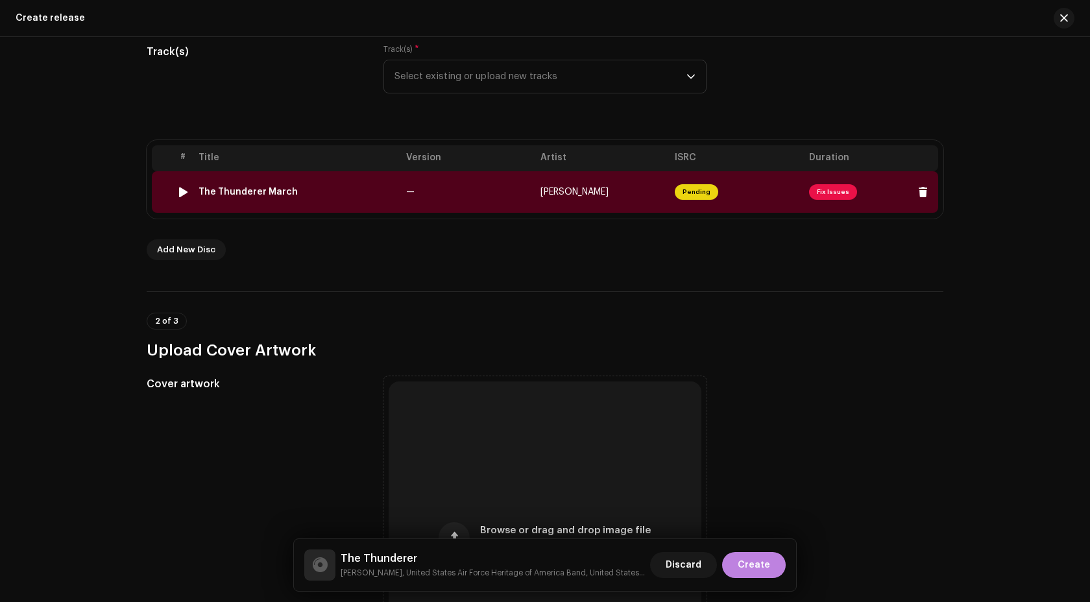
click at [357, 203] on td "The Thunderer March" at bounding box center [297, 192] width 208 height 42
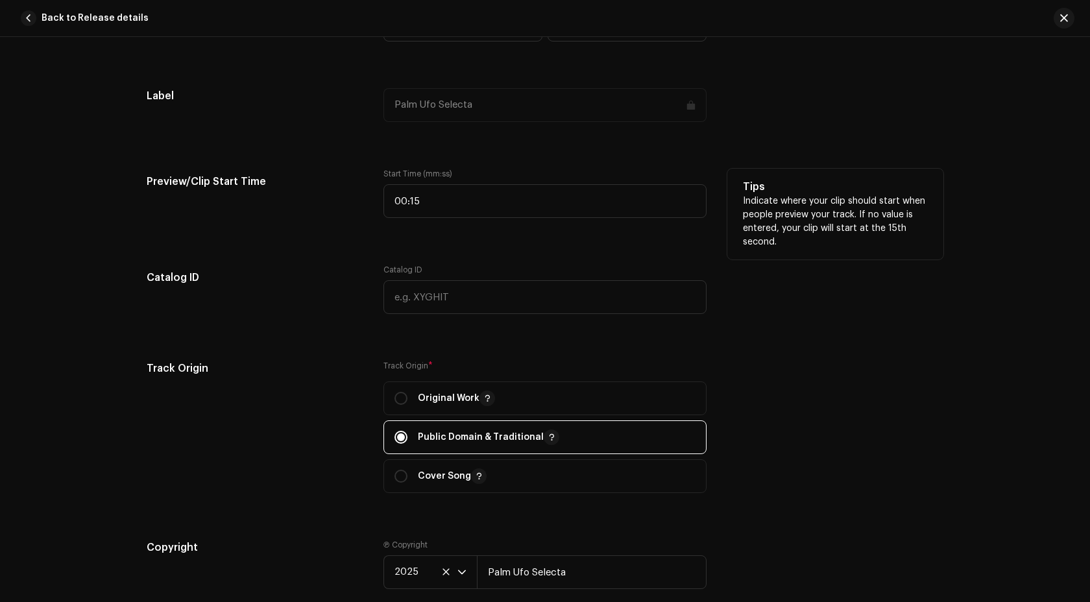
scroll to position [2337, 0]
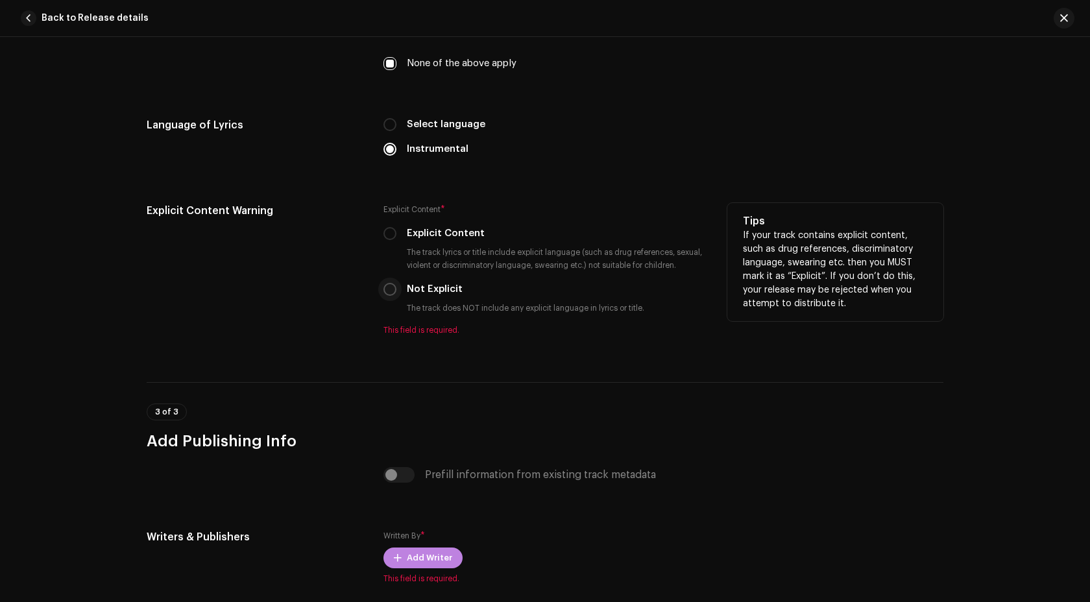
click at [385, 294] on input "Not Explicit" at bounding box center [389, 289] width 13 height 13
radio input "true"
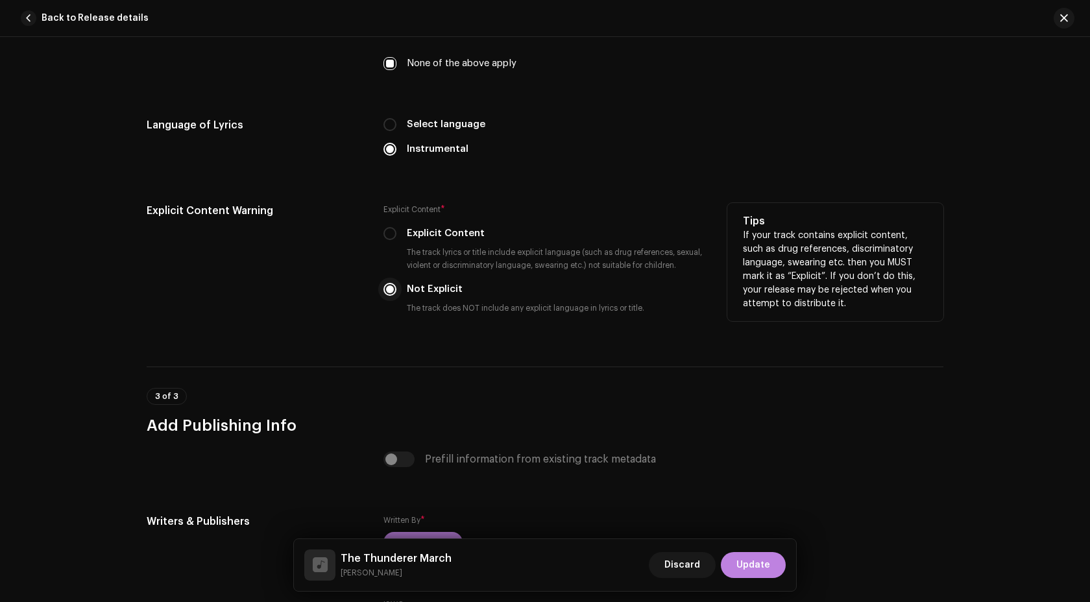
scroll to position [2263, 0]
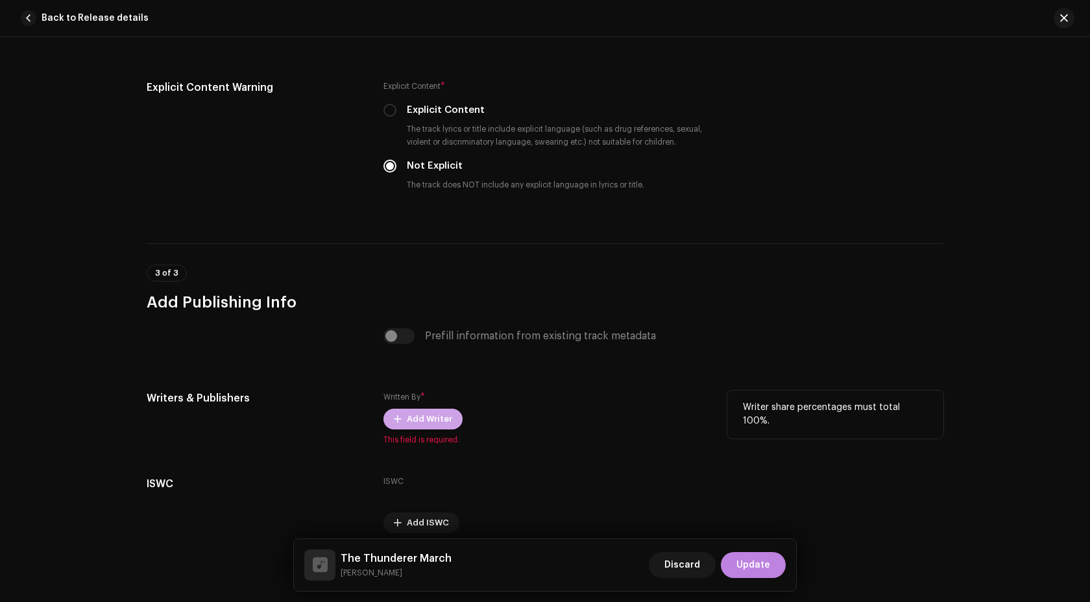
click at [418, 425] on span "Add Writer" at bounding box center [429, 419] width 45 height 26
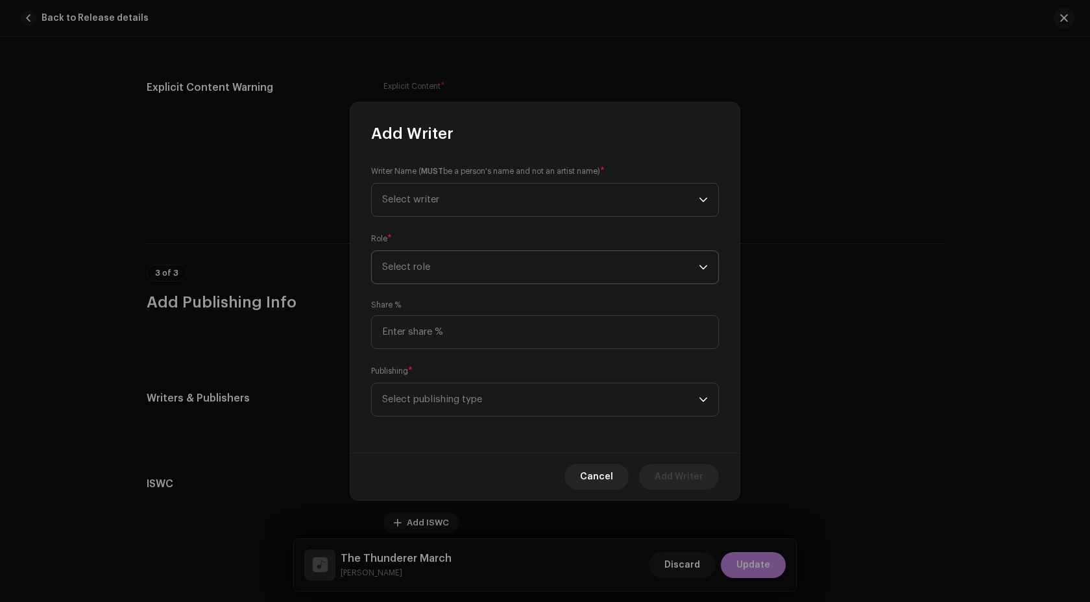
click at [468, 266] on span "Select role" at bounding box center [540, 267] width 316 height 32
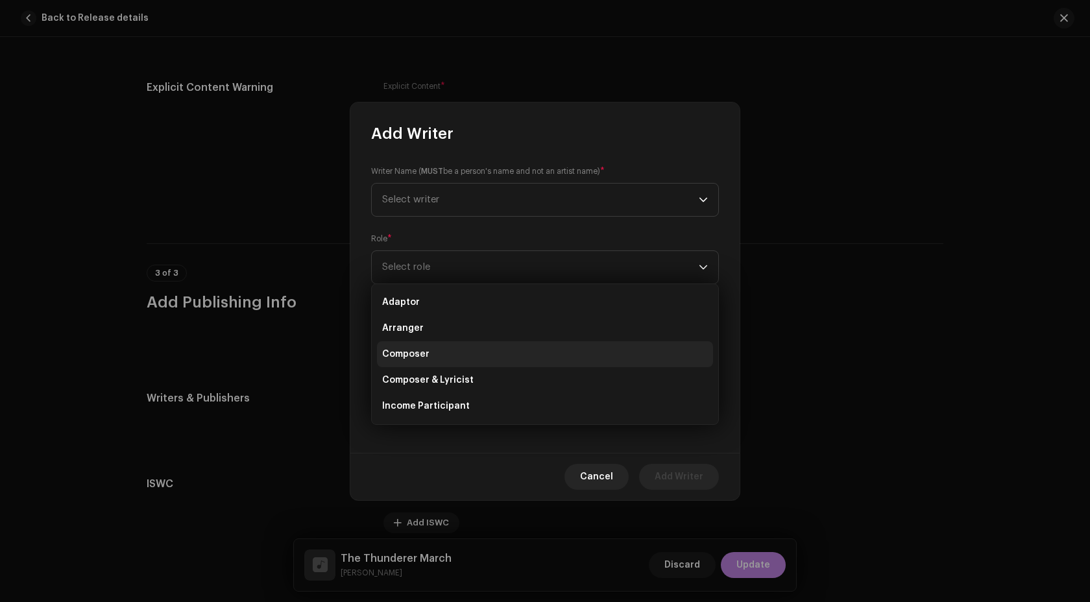
click at [449, 349] on li "Composer" at bounding box center [545, 354] width 336 height 26
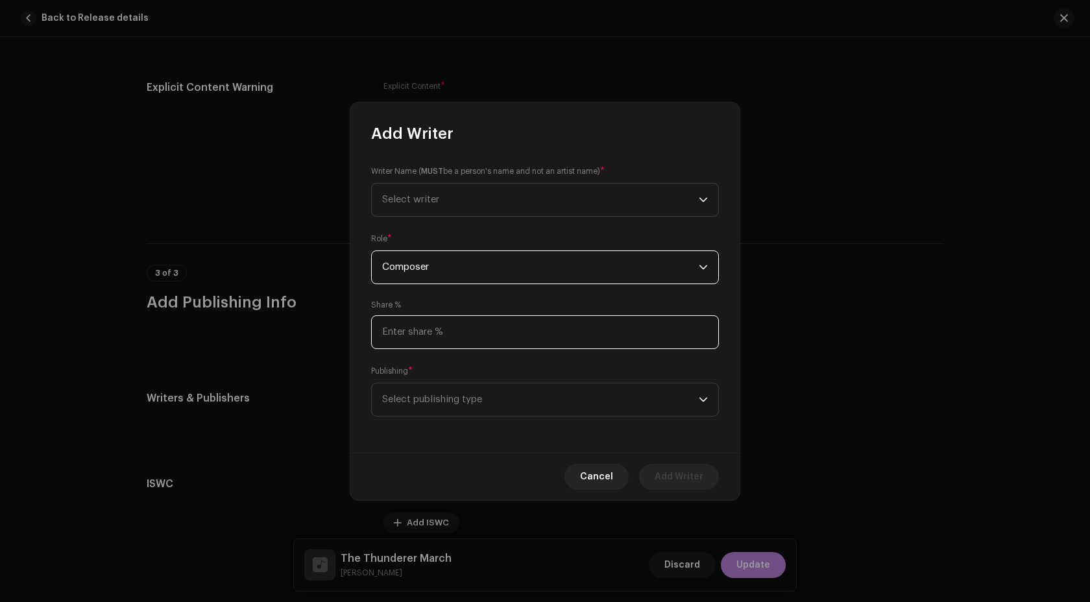
click at [474, 328] on input at bounding box center [545, 332] width 348 height 34
click at [460, 396] on span "Select publishing type" at bounding box center [540, 399] width 316 height 32
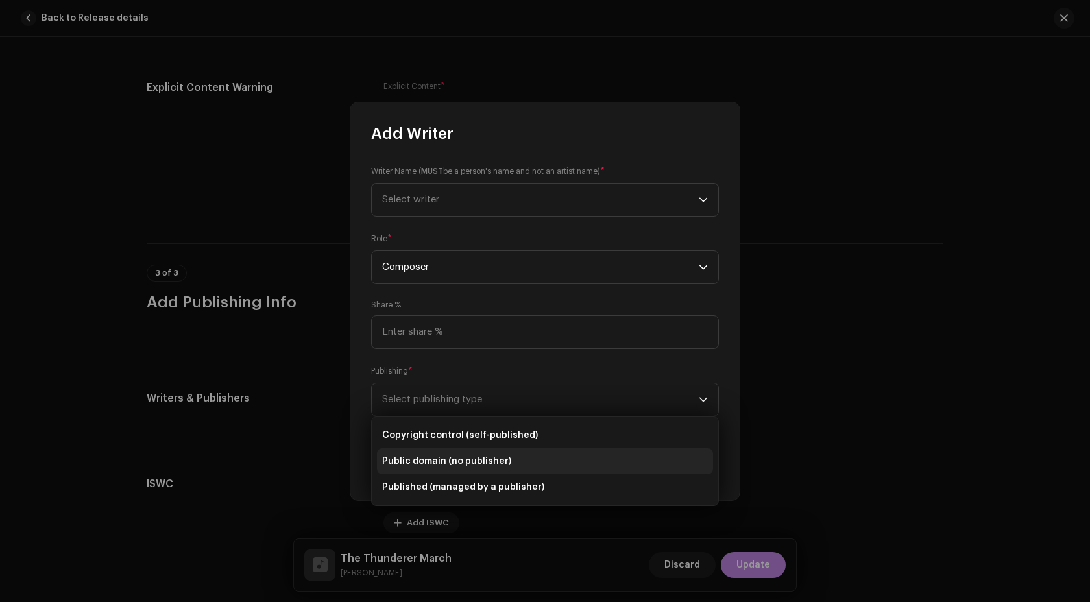
click at [477, 462] on span "Public domain (no publisher)" at bounding box center [446, 461] width 129 height 13
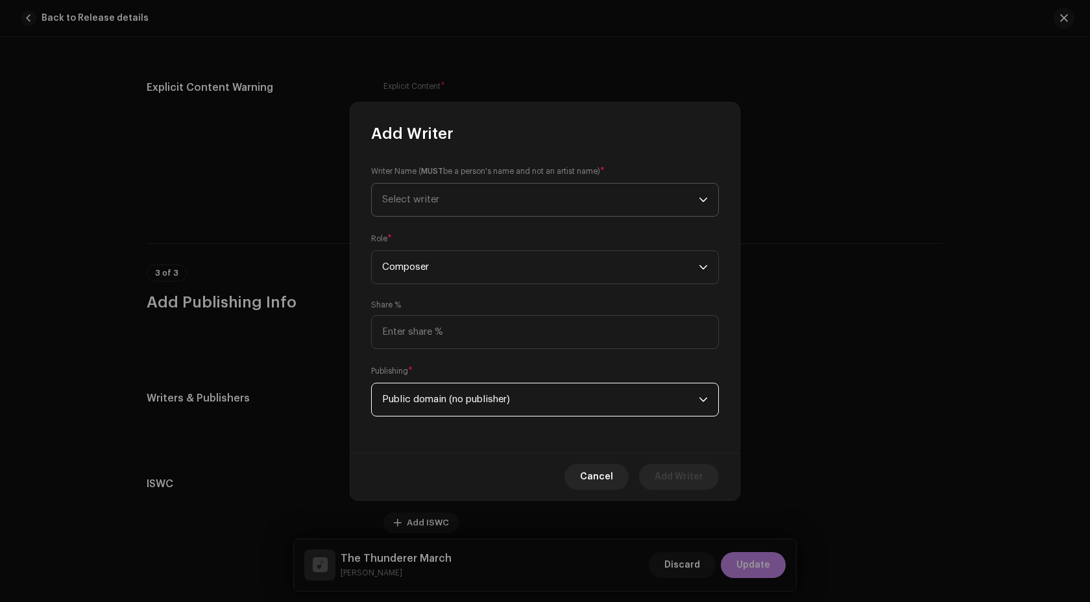
click at [487, 197] on span "Select writer" at bounding box center [540, 200] width 316 height 32
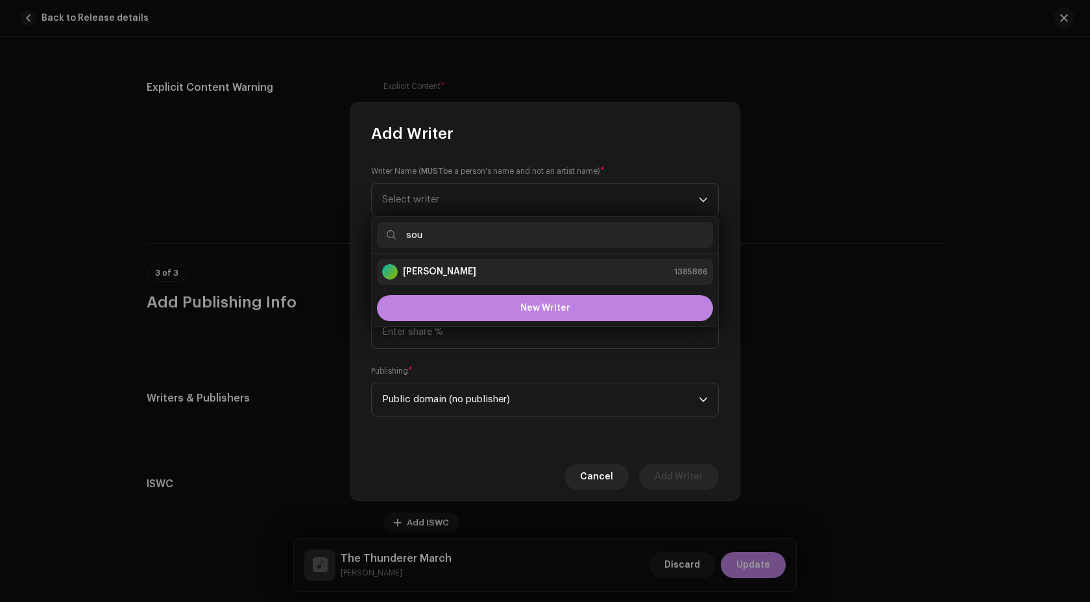
type input "sou"
click at [475, 272] on strong "[PERSON_NAME]" at bounding box center [439, 271] width 73 height 13
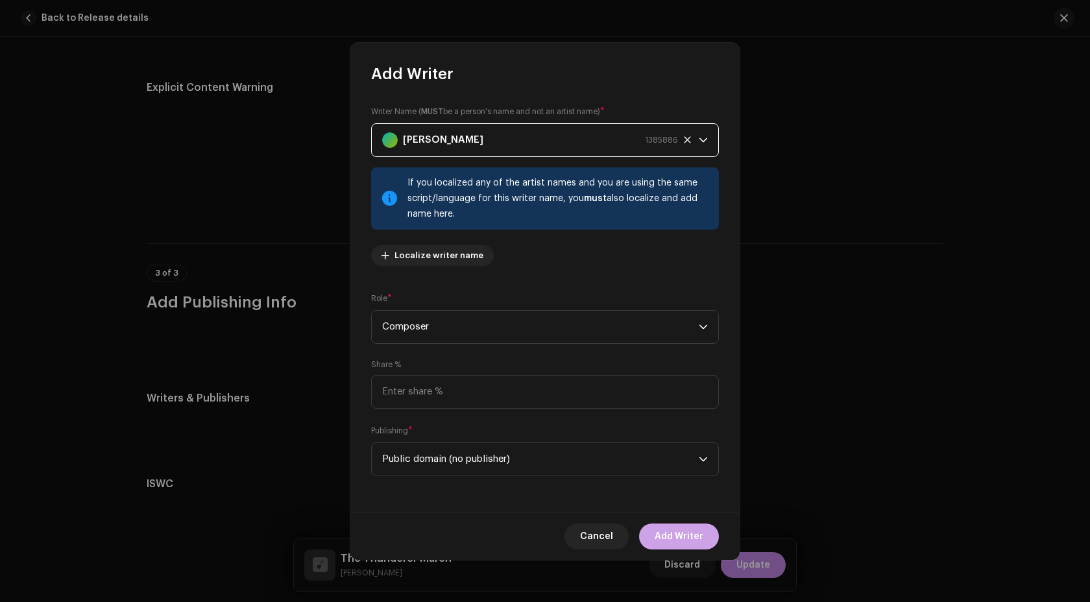
click at [680, 535] on span "Add Writer" at bounding box center [678, 536] width 49 height 26
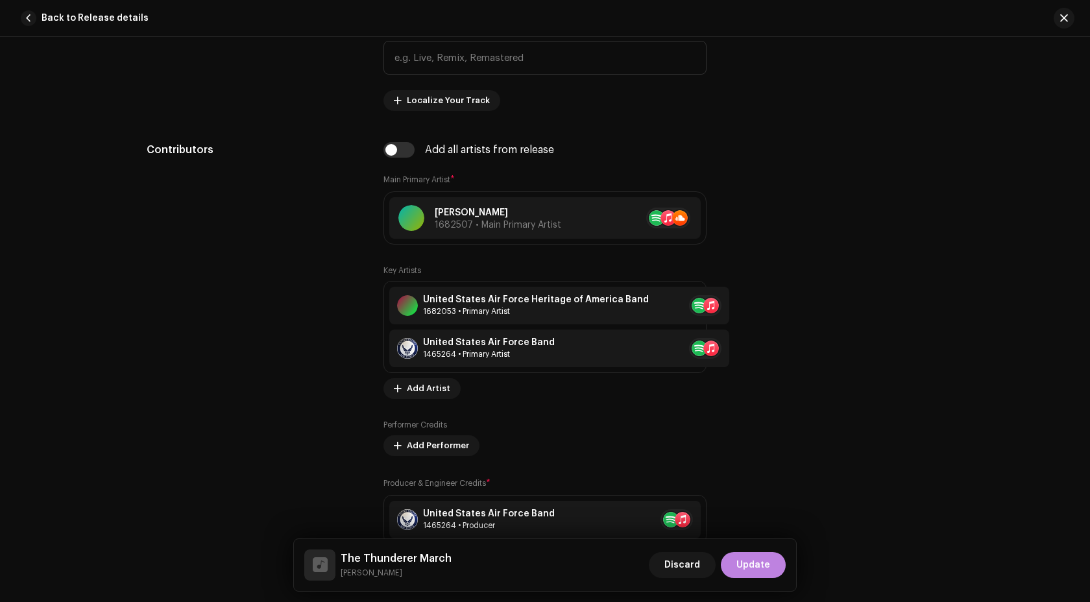
scroll to position [802, 0]
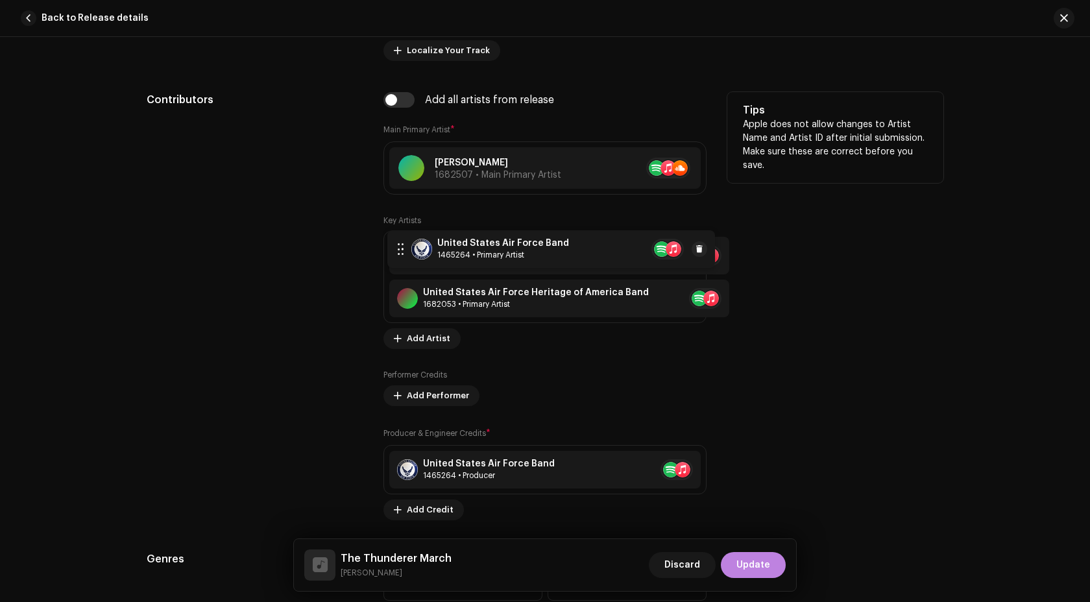
drag, startPoint x: 393, startPoint y: 294, endPoint x: 394, endPoint y: 244, distance: 50.6
click at [392, 246] on div at bounding box center [386, 255] width 12 height 22
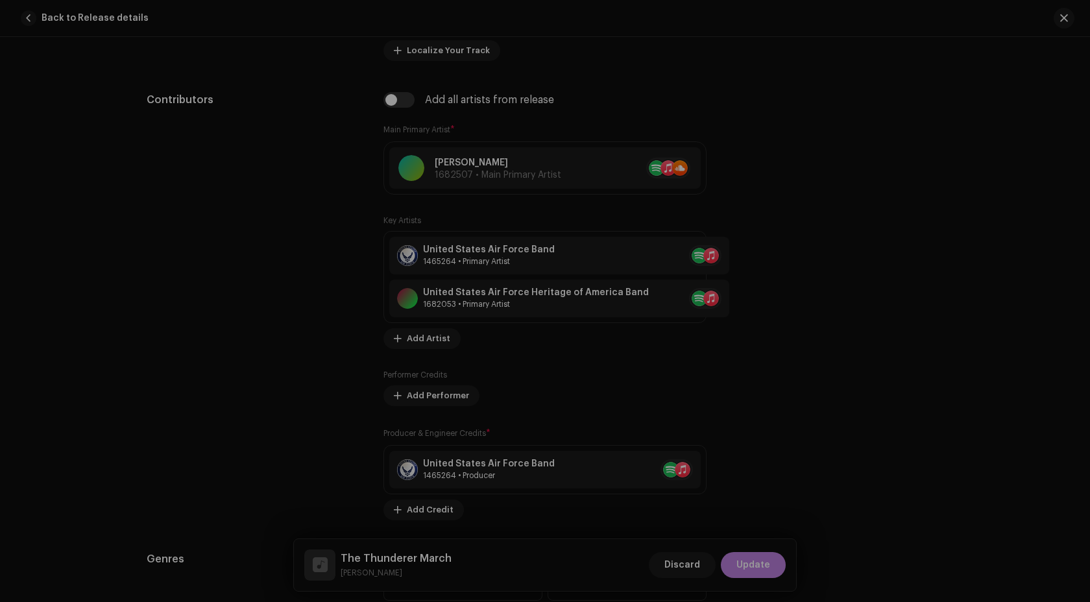
click at [835, 339] on div "Update Key Artist Role * Select role Cancel Update" at bounding box center [545, 301] width 1090 height 602
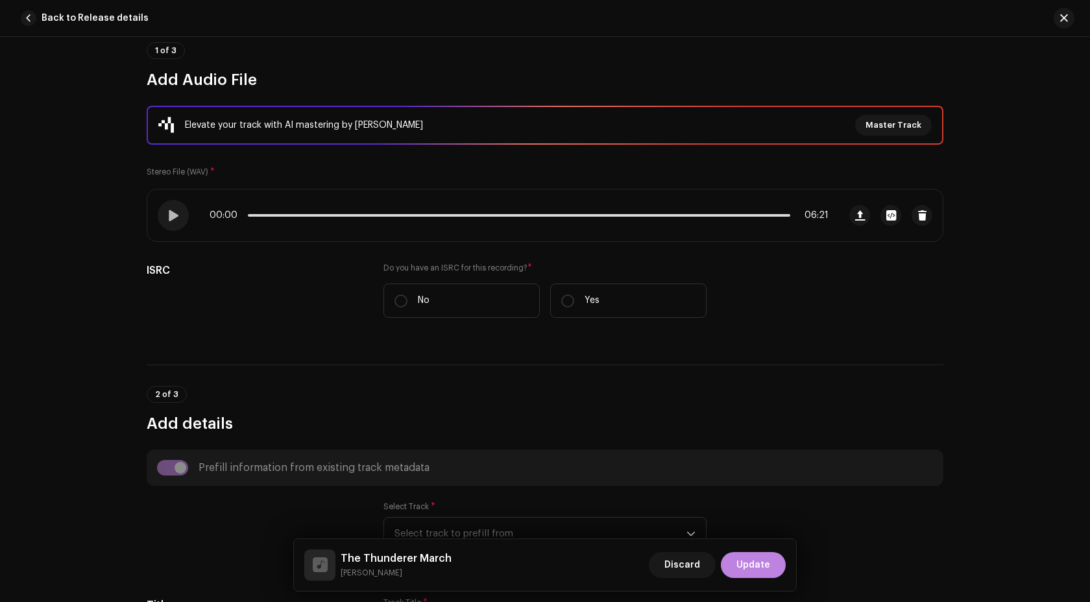
scroll to position [0, 0]
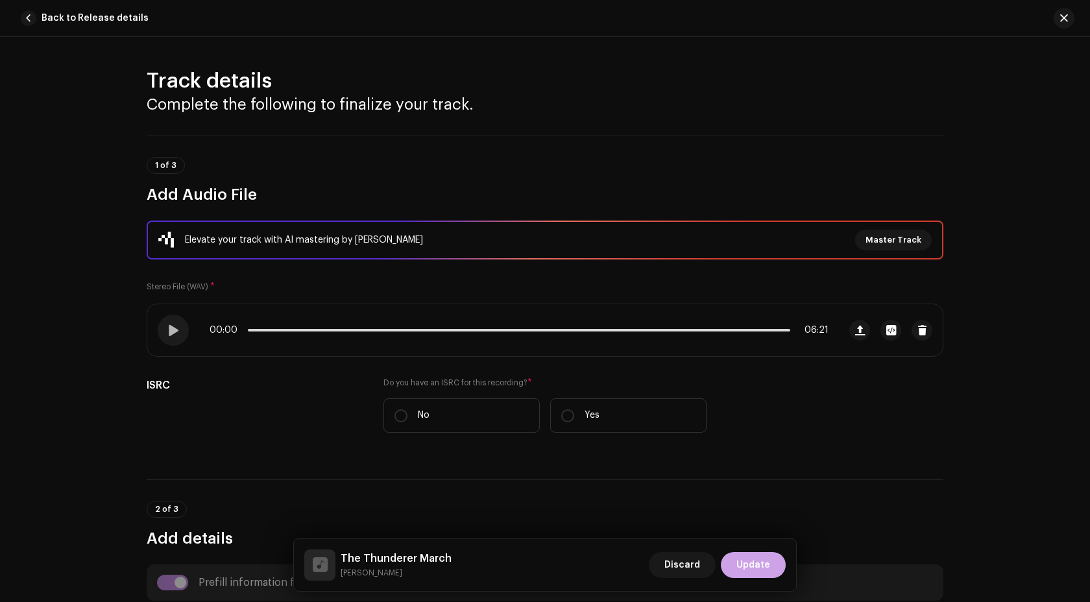
click at [772, 554] on button "Update" at bounding box center [753, 565] width 65 height 26
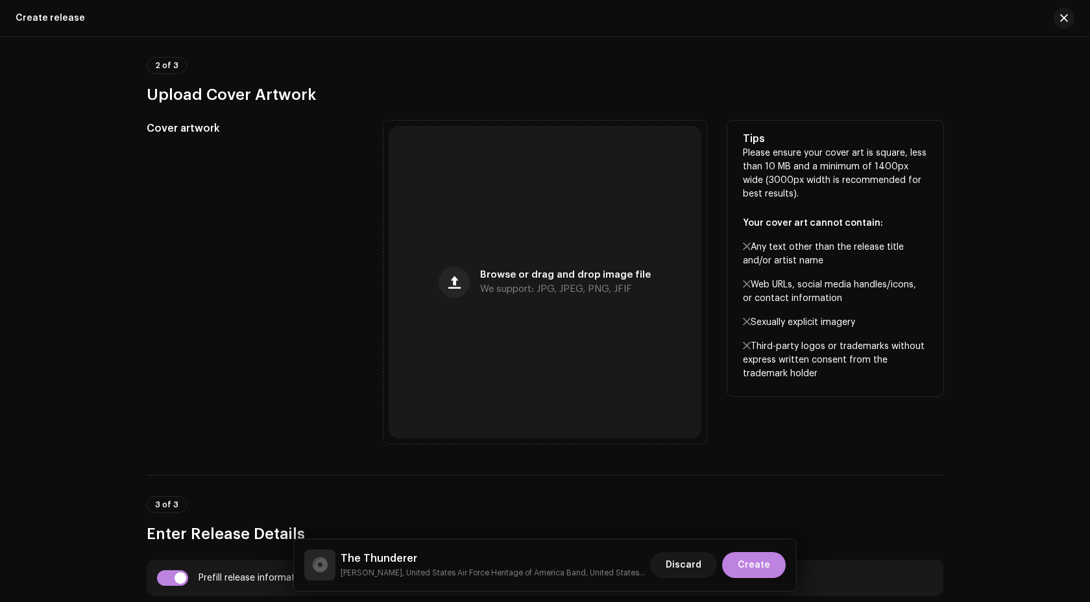
scroll to position [437, 0]
